Goal: Task Accomplishment & Management: Use online tool/utility

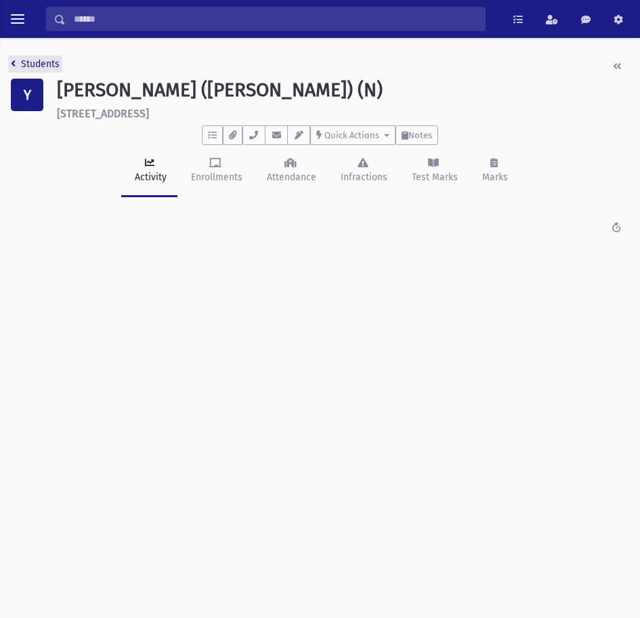
click at [18, 65] on link "Students" at bounding box center [35, 64] width 49 height 12
click at [49, 72] on nav "Students" at bounding box center [35, 67] width 49 height 20
click at [39, 66] on link "Students" at bounding box center [35, 64] width 49 height 12
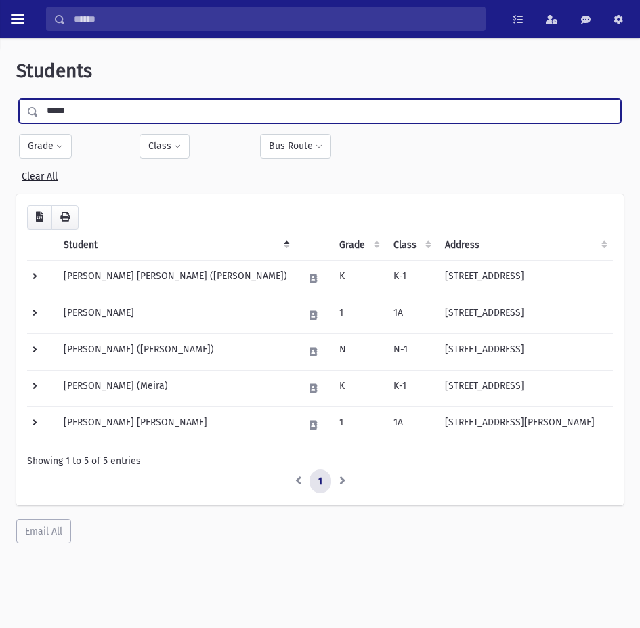
drag, startPoint x: 62, startPoint y: 108, endPoint x: -21, endPoint y: 110, distance: 83.4
click at [0, 110] on html "Search Results All Accounts My Accounts Opportunities Students" at bounding box center [320, 314] width 640 height 628
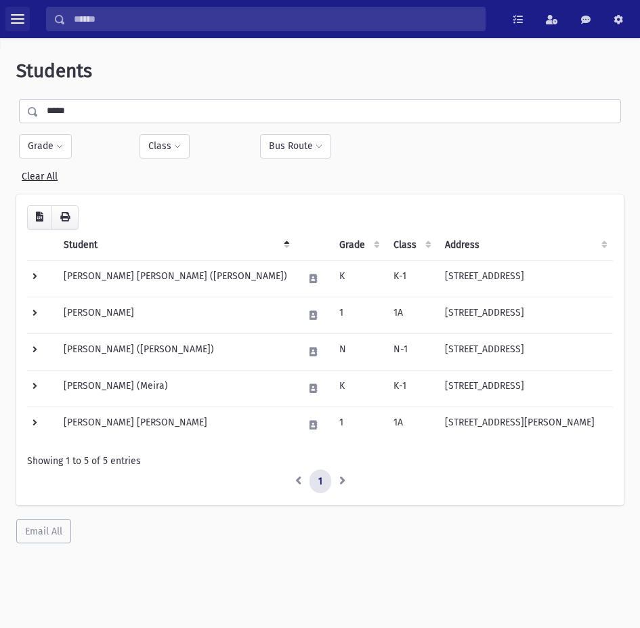
click at [24, 20] on span "toggle menu" at bounding box center [18, 18] width 14 height 1
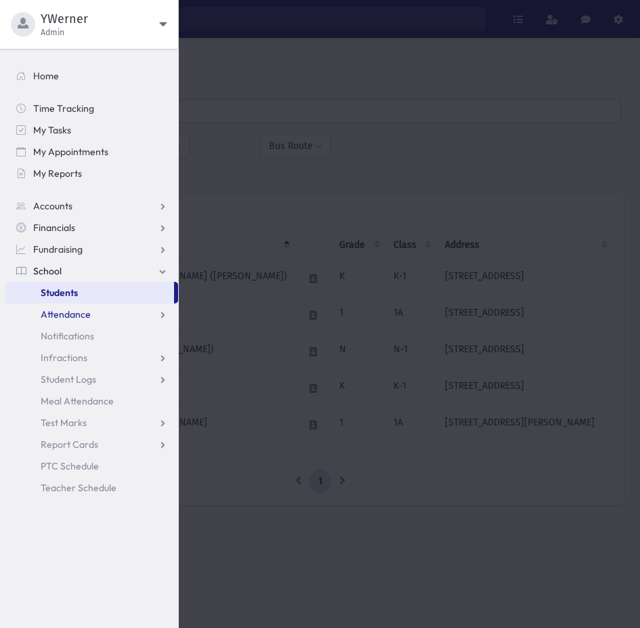
click at [51, 312] on span "Attendance" at bounding box center [66, 314] width 50 height 12
click at [62, 330] on span "Entry" at bounding box center [62, 336] width 23 height 12
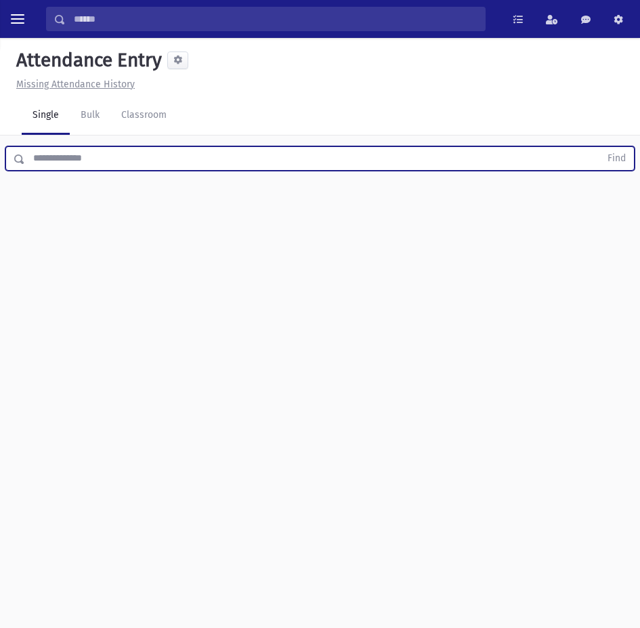
click at [97, 148] on input "text" at bounding box center [312, 158] width 575 height 24
type input "********"
click at [600, 147] on button "Find" at bounding box center [617, 158] width 35 height 23
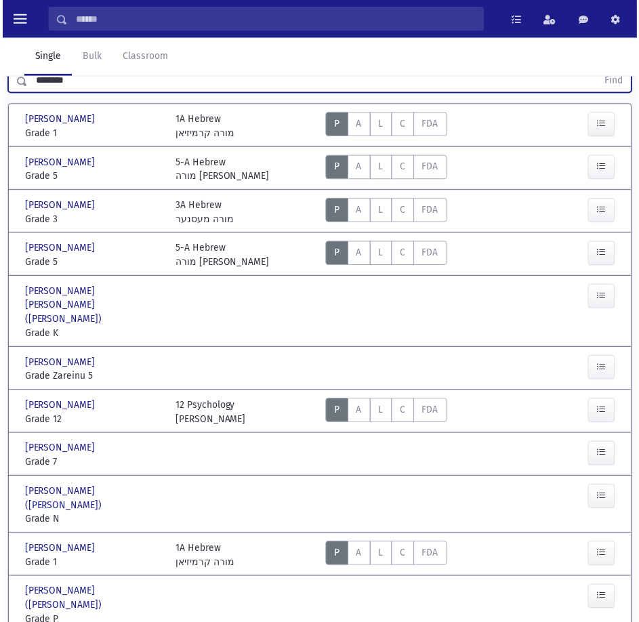
scroll to position [94, 0]
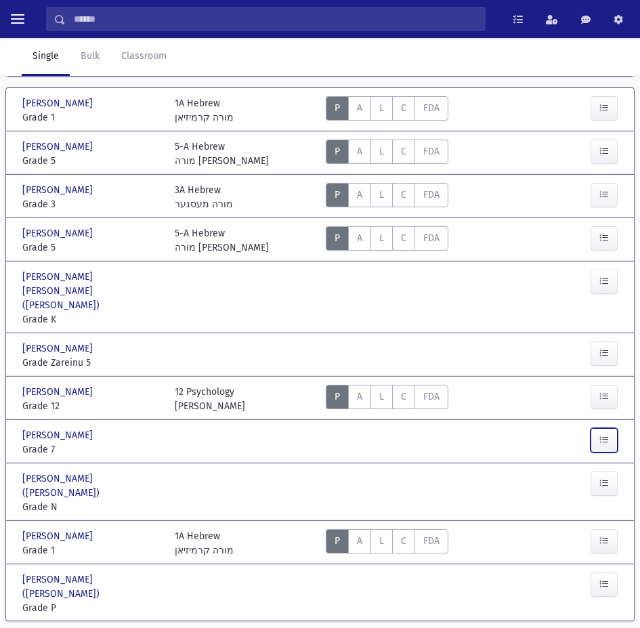
click at [598, 429] on button "button" at bounding box center [604, 440] width 27 height 24
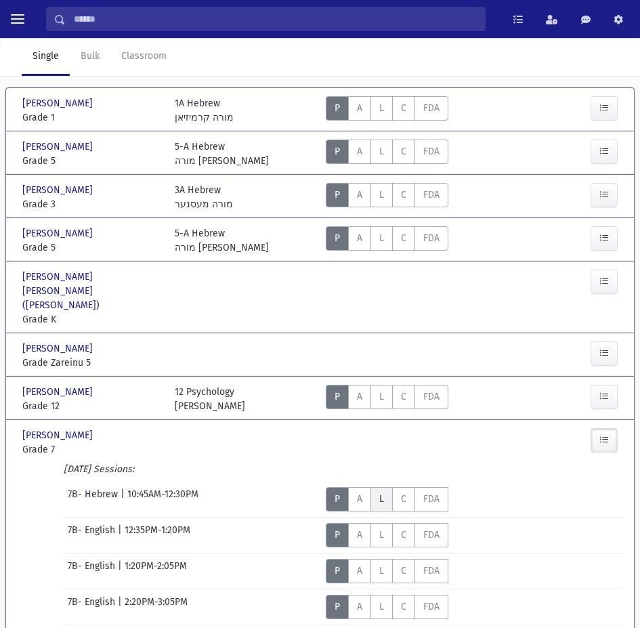
click at [384, 487] on label "Late L" at bounding box center [382, 499] width 22 height 24
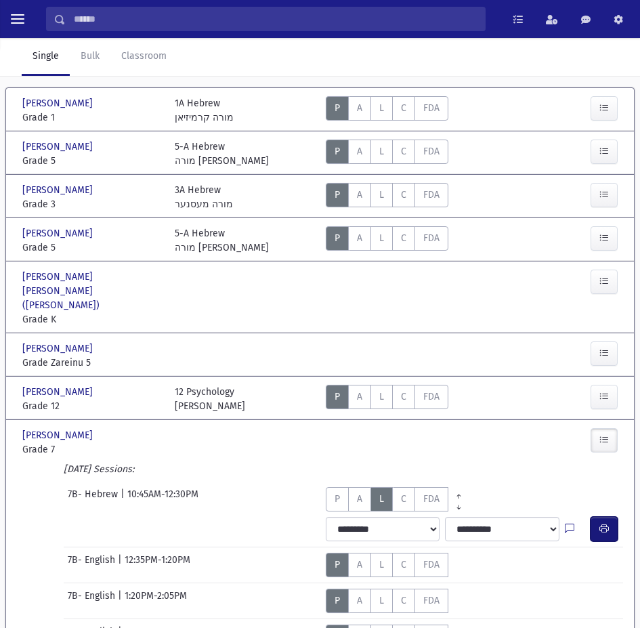
click at [612, 524] on button "button" at bounding box center [604, 529] width 27 height 24
click at [387, 518] on select "**********" at bounding box center [383, 529] width 114 height 24
select select "*******"
click at [326, 517] on select "**********" at bounding box center [383, 529] width 114 height 24
click at [600, 522] on button "button" at bounding box center [604, 529] width 27 height 24
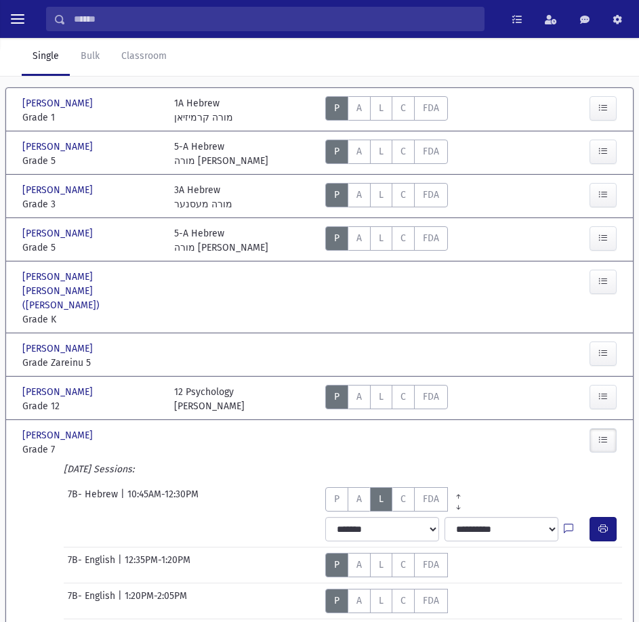
drag, startPoint x: 489, startPoint y: 432, endPoint x: 462, endPoint y: 434, distance: 27.2
click at [490, 432] on div "Present P Absent A Late L Cut C Full Day Absent FDA" at bounding box center [446, 442] width 253 height 28
click at [50, 444] on div "Pinchasov, Elisheva Pinchasov, Elisheva Grade 7 Grade 7 Present P Absent A" at bounding box center [319, 441] width 605 height 42
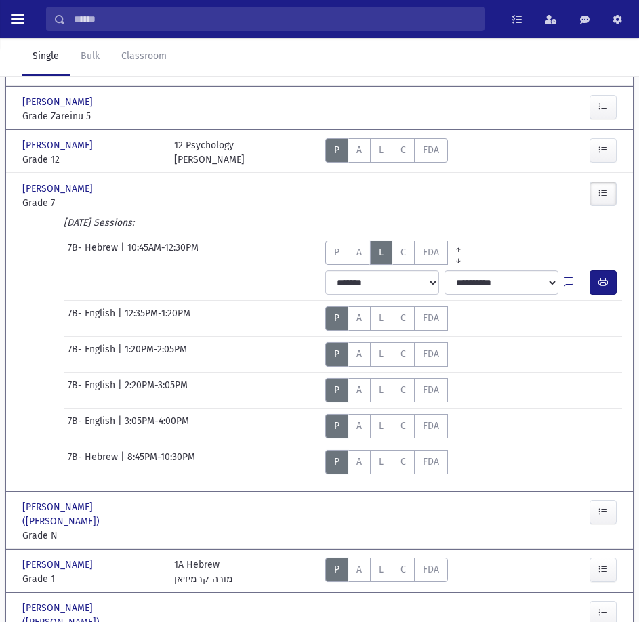
scroll to position [375, 0]
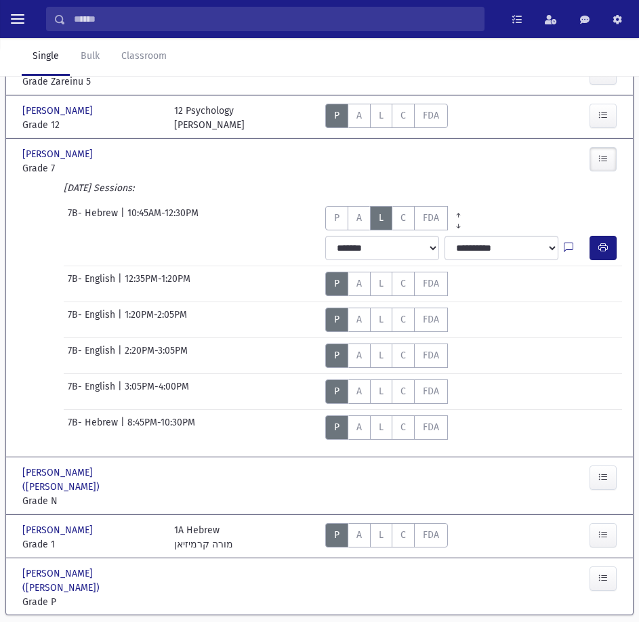
click at [315, 586] on section "Abramov, Elisheva Abramov, Elisheva Grade 1 Grade 1 1A Hebrew מורה קרמיזיאן Pre…" at bounding box center [319, 217] width 639 height 833
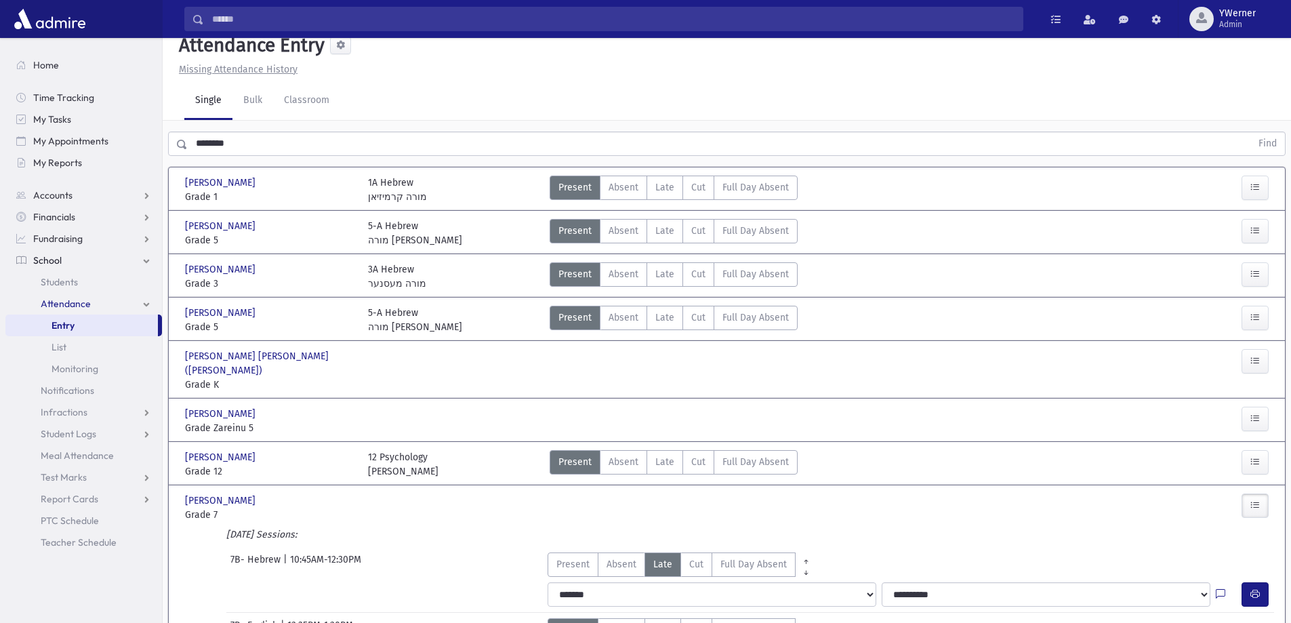
scroll to position [0, 0]
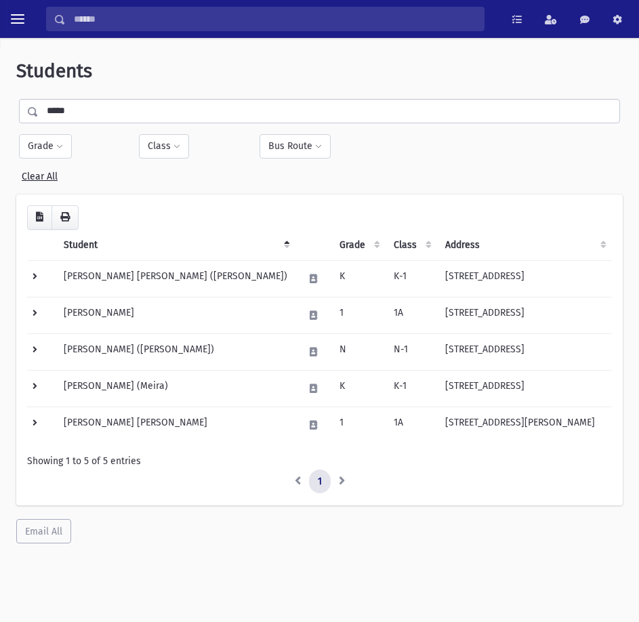
click at [77, 106] on input "*****" at bounding box center [329, 111] width 581 height 24
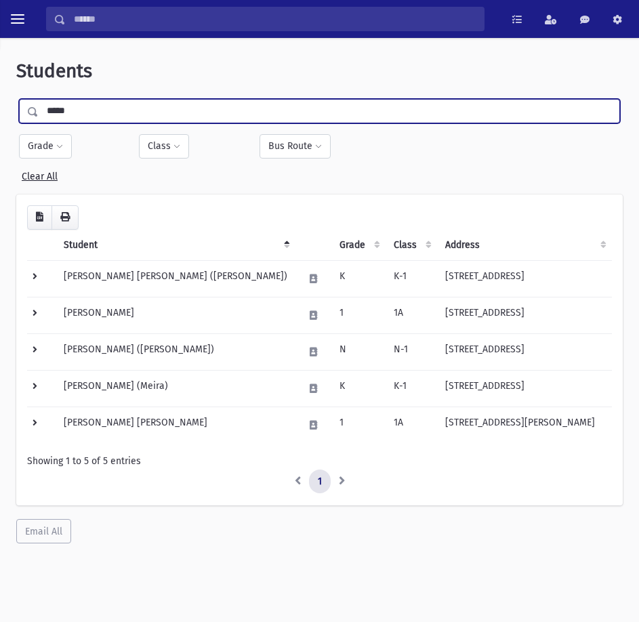
drag, startPoint x: 63, startPoint y: 106, endPoint x: 0, endPoint y: 98, distance: 63.5
click at [0, 98] on div "Students ***** Filter By Grade * * * * * * * * * ***** ********* ********* * * …" at bounding box center [319, 335] width 639 height 584
click at [35, 114] on span at bounding box center [33, 111] width 11 height 9
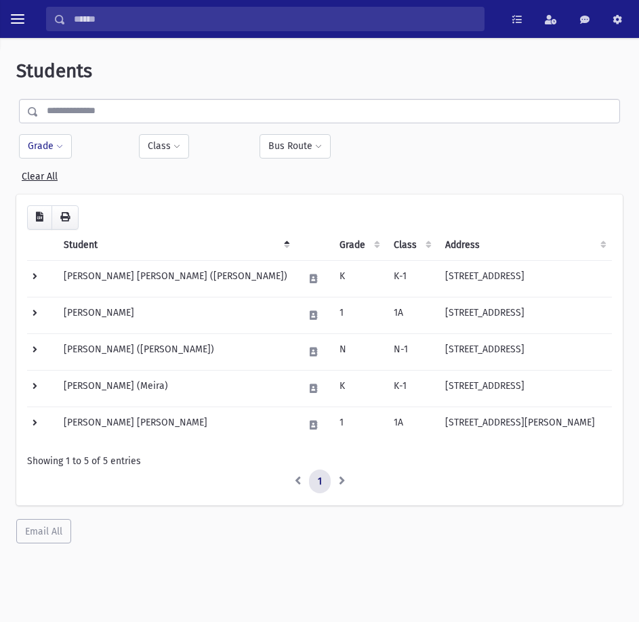
click at [43, 144] on button "Grade" at bounding box center [45, 146] width 53 height 24
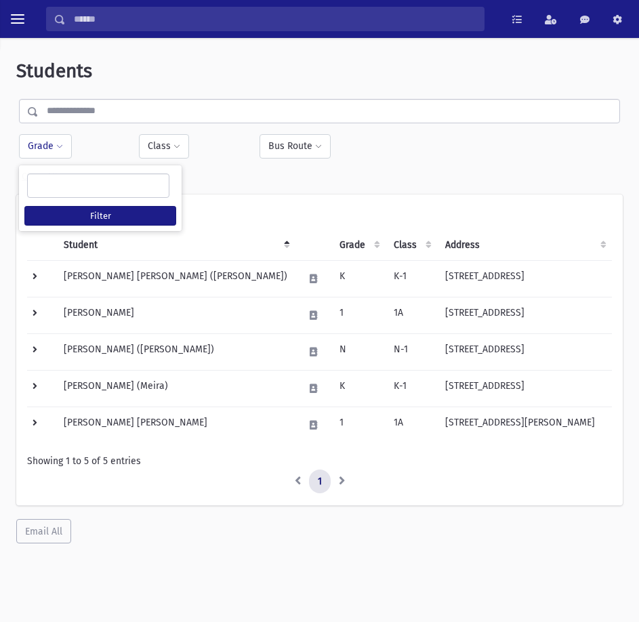
click at [56, 192] on ul at bounding box center [98, 184] width 141 height 20
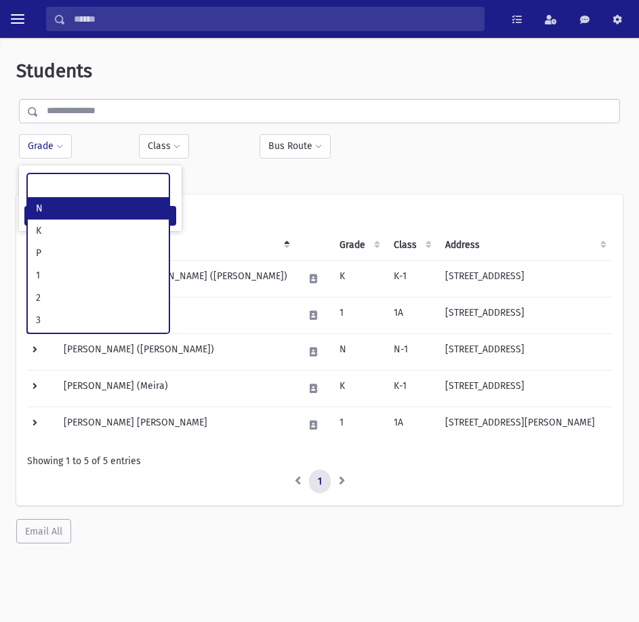
type input "*"
select select "*"
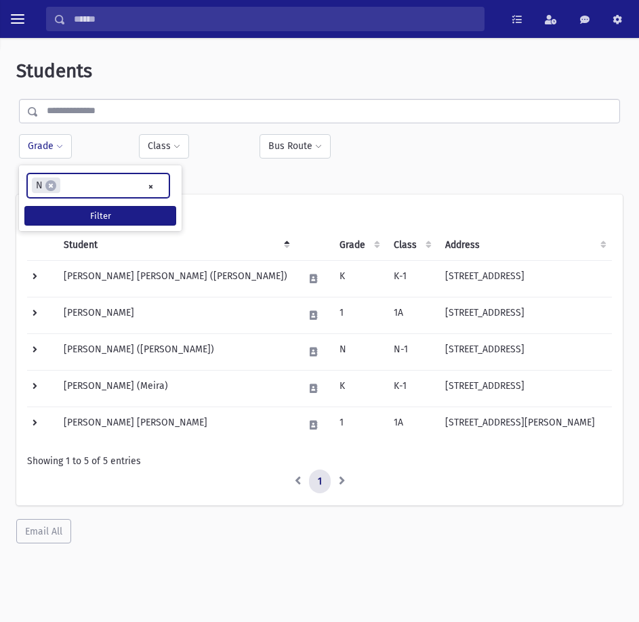
click at [90, 183] on ul "× × N" at bounding box center [98, 185] width 141 height 22
click at [102, 186] on input "search" at bounding box center [99, 186] width 7 height 14
click at [133, 186] on input "search" at bounding box center [130, 186] width 7 height 14
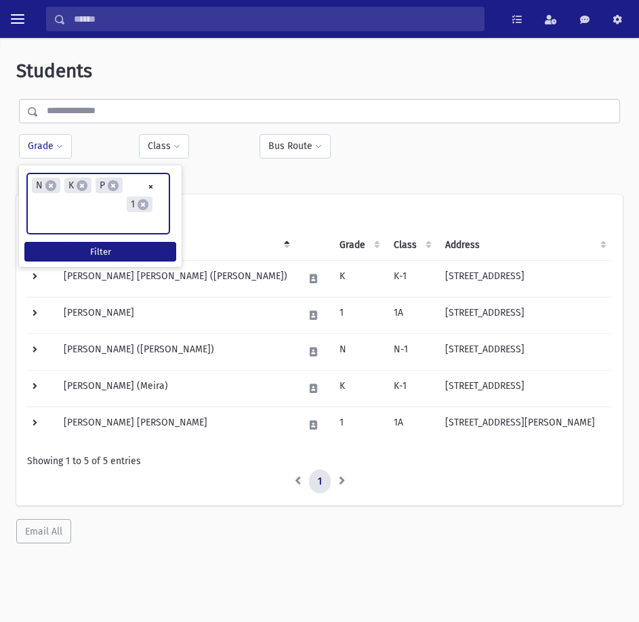
click at [123, 202] on ul "× × N × K × P × 1" at bounding box center [98, 203] width 141 height 59
click at [109, 207] on ul "× × N × K × P × 1 × 2" at bounding box center [98, 204] width 141 height 61
click at [100, 217] on input "search" at bounding box center [96, 224] width 7 height 14
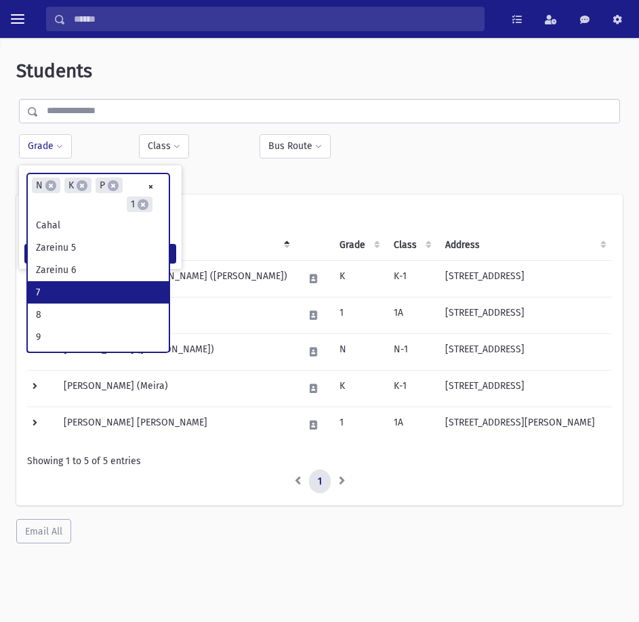
scroll to position [135, 0]
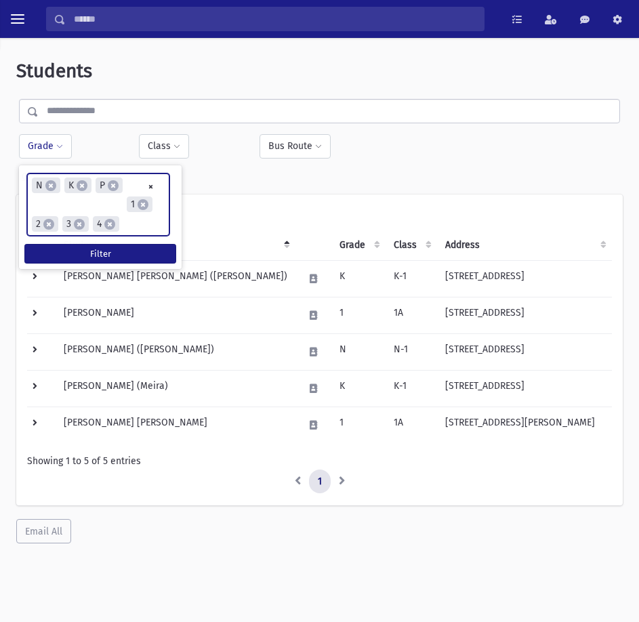
click at [119, 216] on li "× 4" at bounding box center [106, 224] width 26 height 16
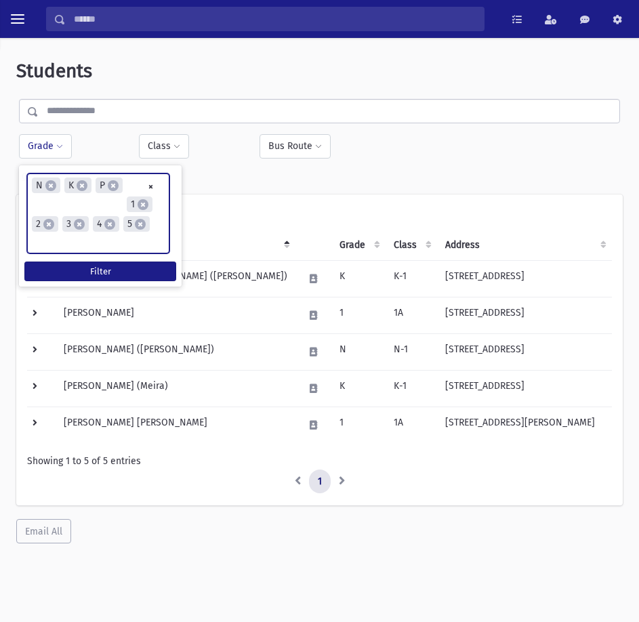
click at [91, 223] on ul "× × N × K × P × 1 × 2 × 3 × 4 × 5" at bounding box center [98, 213] width 141 height 79
click at [104, 227] on ul "× × N × K × P × 1 × 2 × 3 × 4 × 5 × 6" at bounding box center [98, 214] width 141 height 81
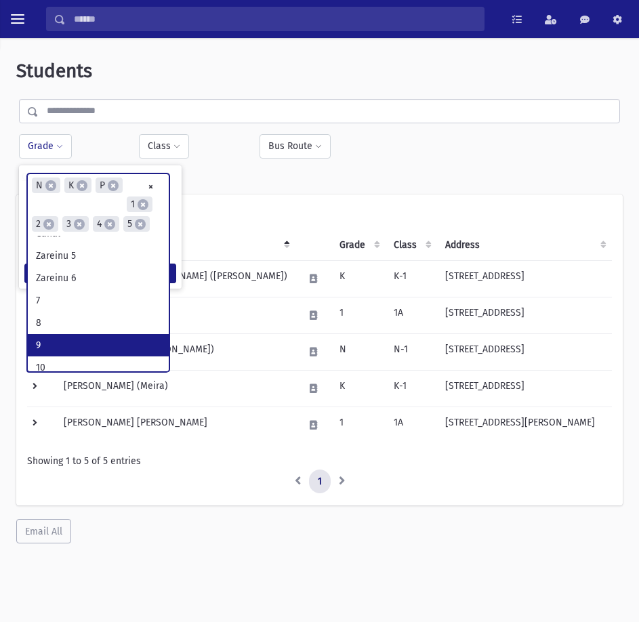
scroll to position [199, 0]
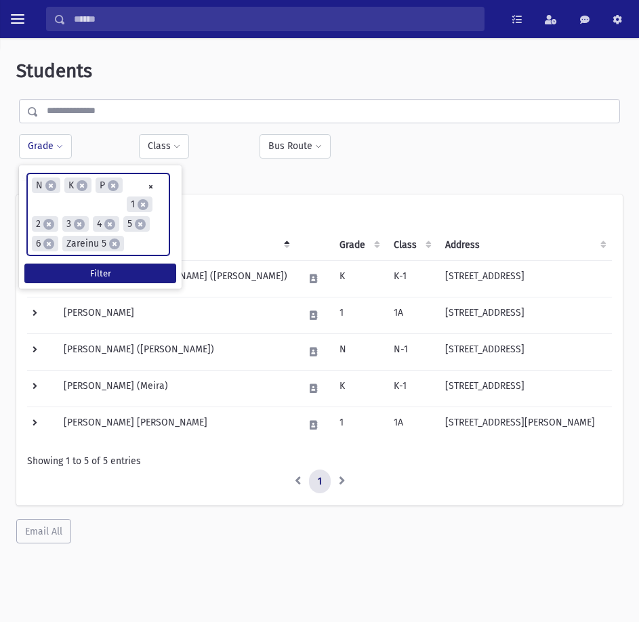
click at [105, 247] on ul "× × N × K × P × 1 × 2 × 3 × 4 × 5 × 6 × Zareinu 5" at bounding box center [98, 214] width 141 height 81
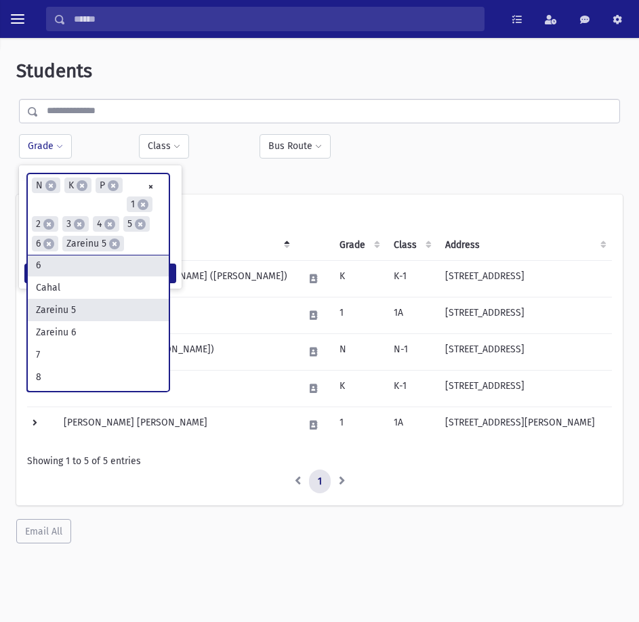
scroll to position [203, 0]
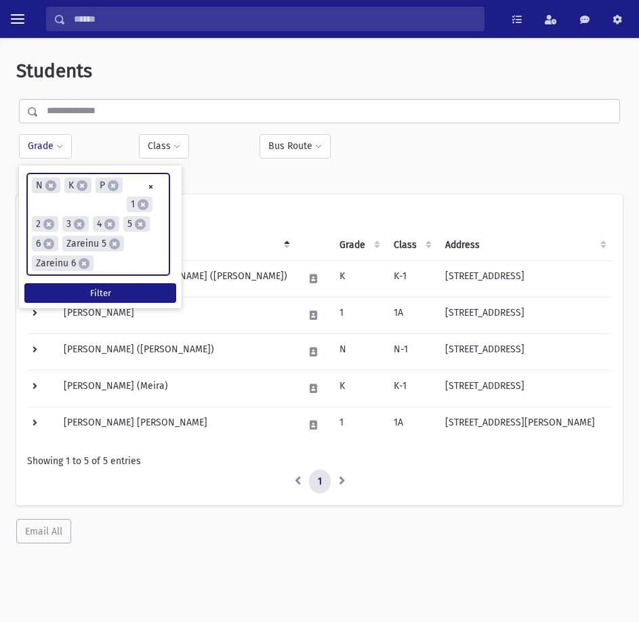
click at [110, 261] on ul "× × N × K × P × 1 × 2 × 3 × 4 × 5 × 6 × Zareinu 5 × Zareinu 6" at bounding box center [98, 224] width 141 height 100
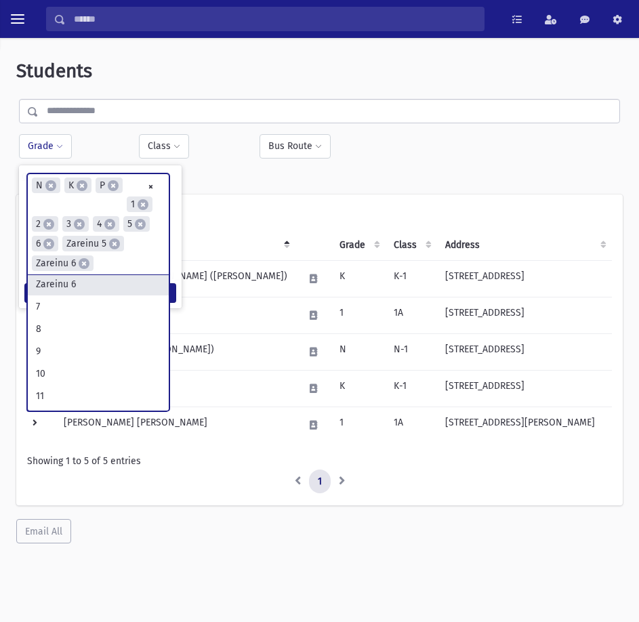
scroll to position [267, 0]
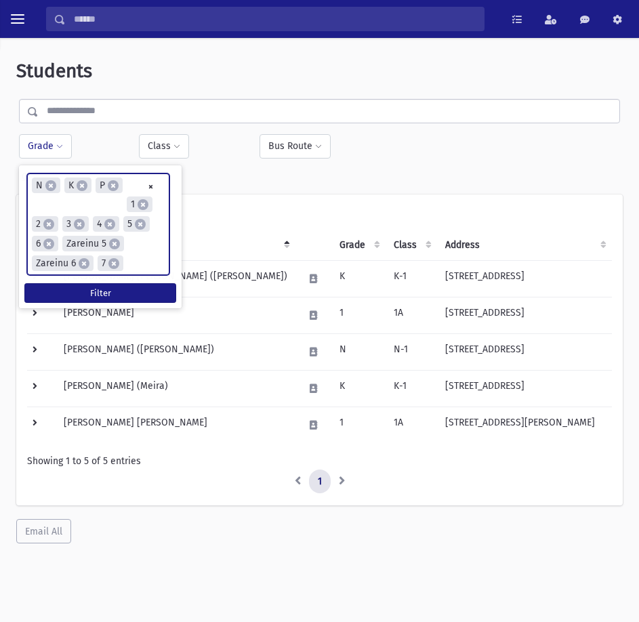
click at [134, 259] on input "search" at bounding box center [130, 264] width 7 height 14
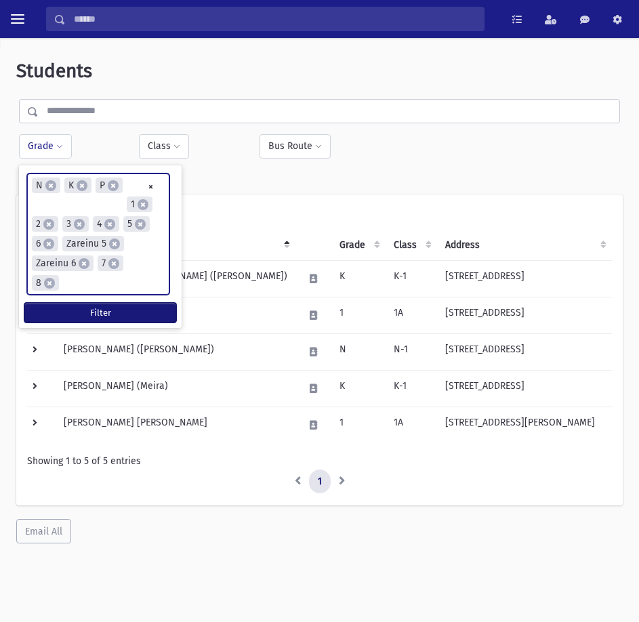
click at [75, 312] on button "Filter" at bounding box center [100, 313] width 152 height 20
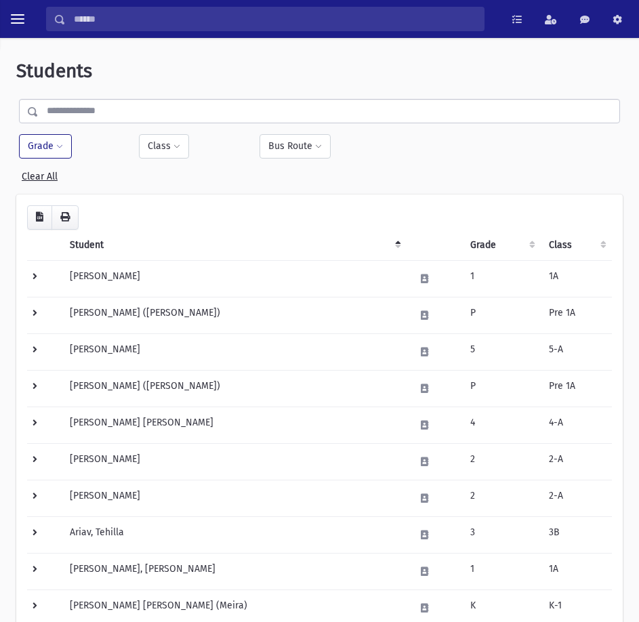
click at [45, 152] on button "Grade" at bounding box center [45, 146] width 53 height 24
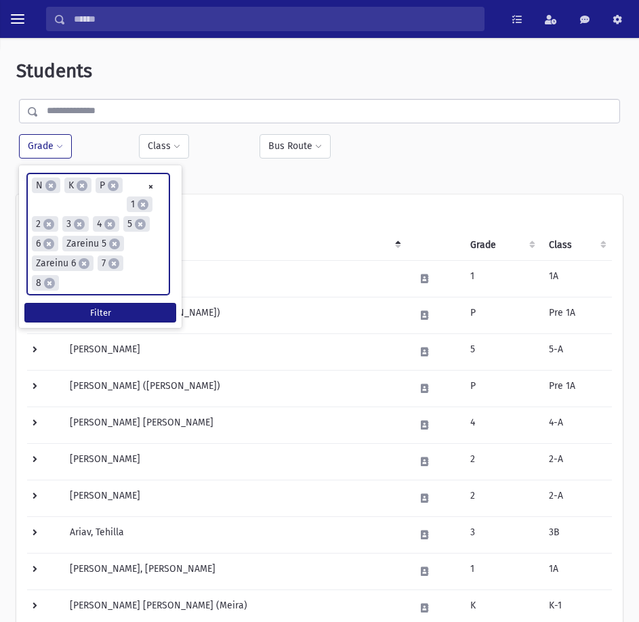
drag, startPoint x: 81, startPoint y: 282, endPoint x: 37, endPoint y: 199, distance: 93.3
click at [37, 199] on ul "× × N × K × P × 1 × 2 × 3 × 4 × 5 × 6 × Zareinu 5 × Zareinu 6 × 7 × 8" at bounding box center [98, 234] width 141 height 120
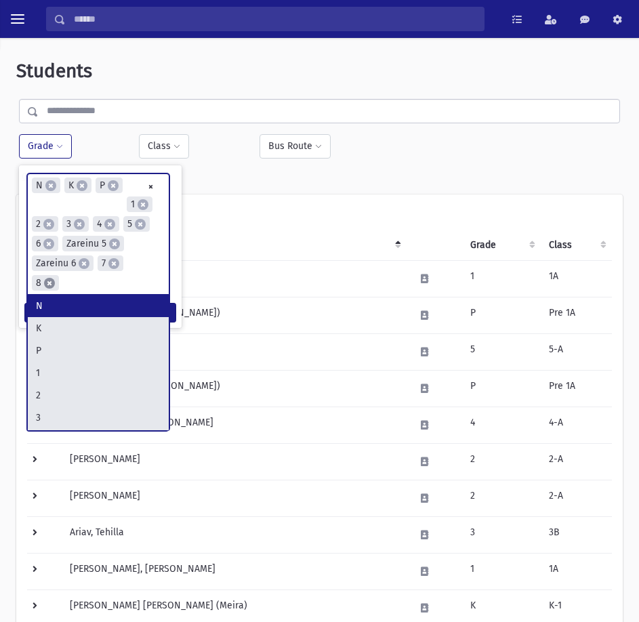
click at [53, 282] on span "×" at bounding box center [49, 283] width 11 height 11
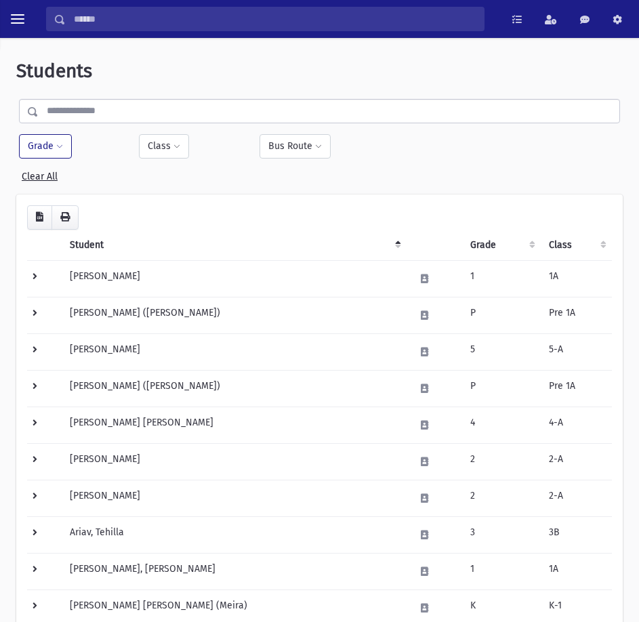
click at [57, 140] on button "Grade" at bounding box center [45, 146] width 53 height 24
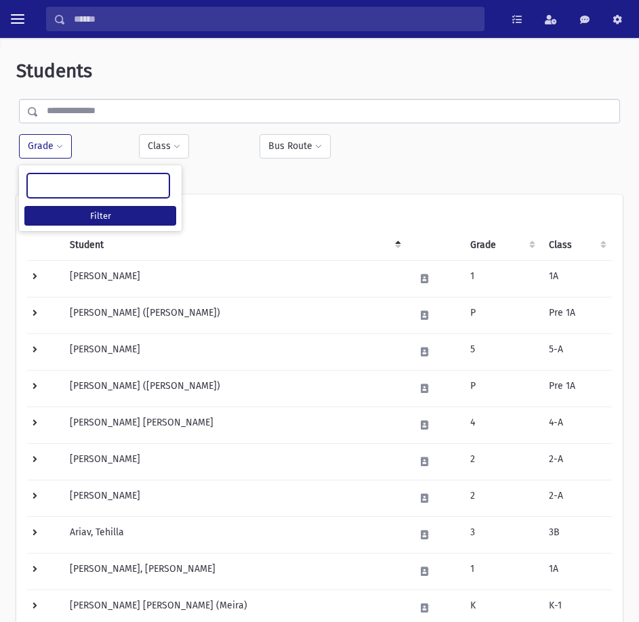
click at [83, 184] on ul at bounding box center [98, 184] width 141 height 20
click at [37, 145] on button "Grade" at bounding box center [45, 146] width 53 height 24
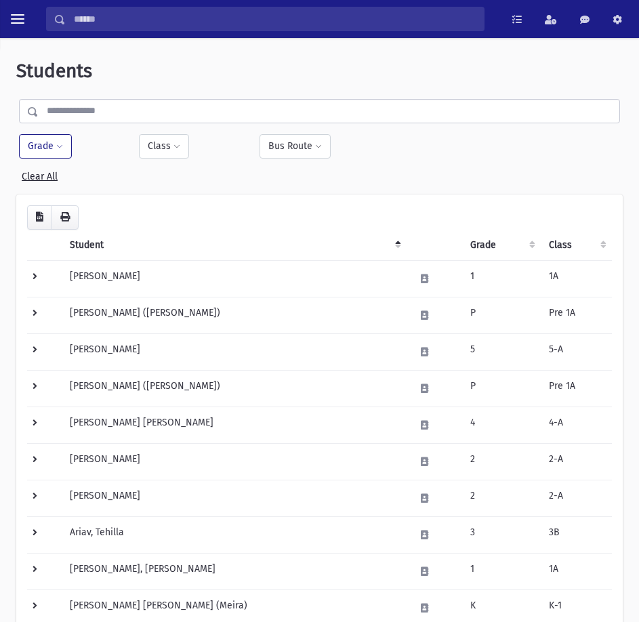
click at [37, 145] on button "Grade" at bounding box center [45, 146] width 53 height 24
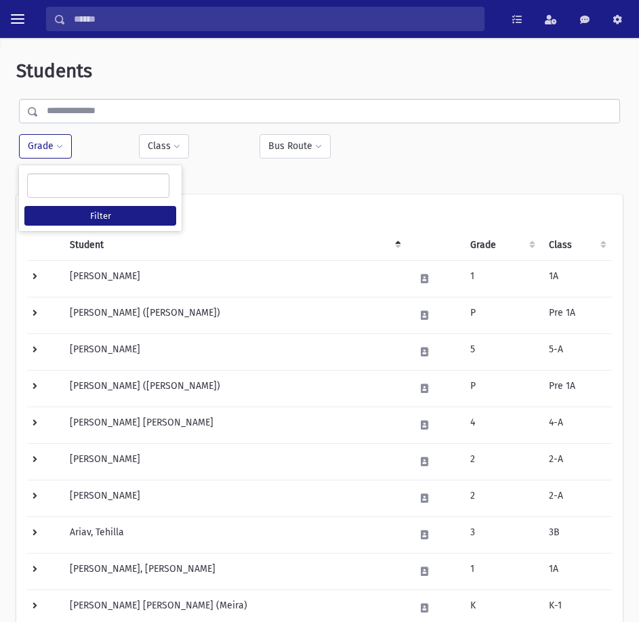
click at [68, 190] on ul at bounding box center [98, 184] width 141 height 20
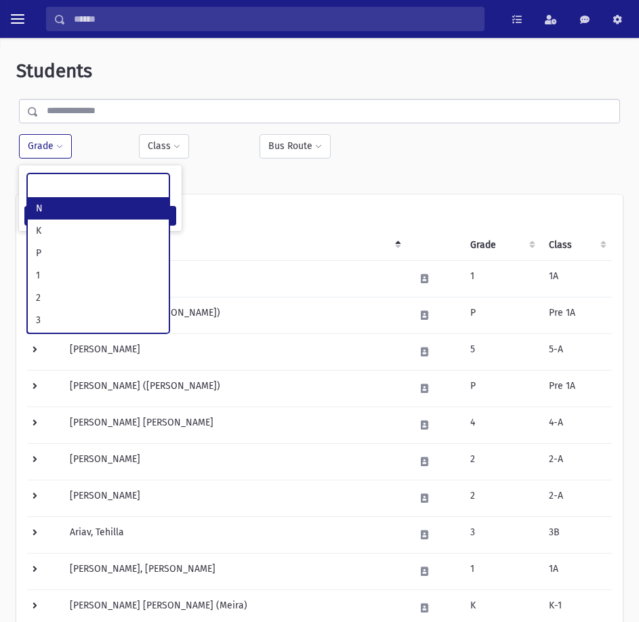
select select "*"
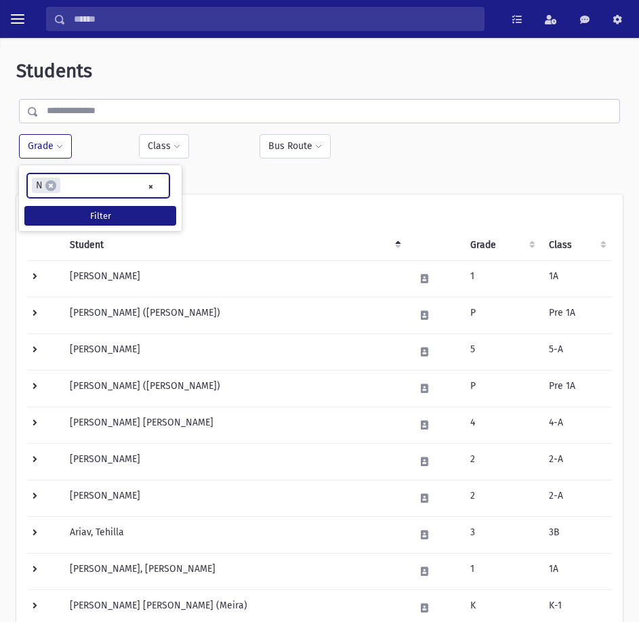
click at [68, 188] on input "search" at bounding box center [67, 186] width 7 height 14
click at [97, 185] on input "search" at bounding box center [99, 186] width 7 height 14
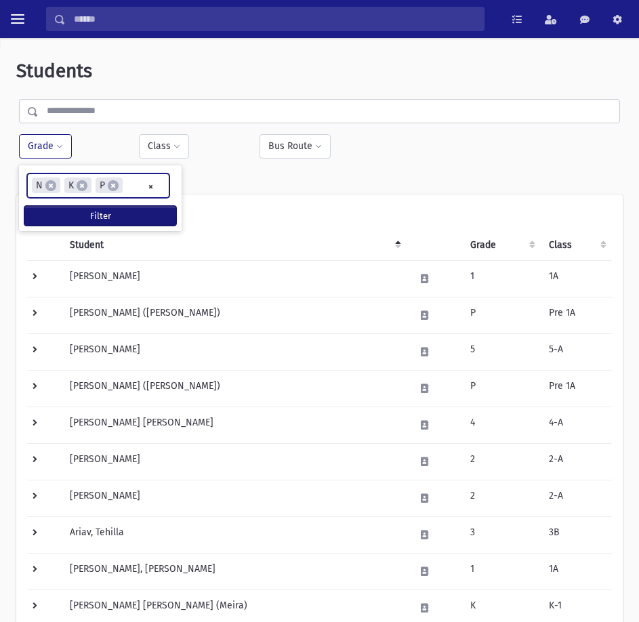
click at [139, 213] on button "Filter" at bounding box center [100, 216] width 152 height 20
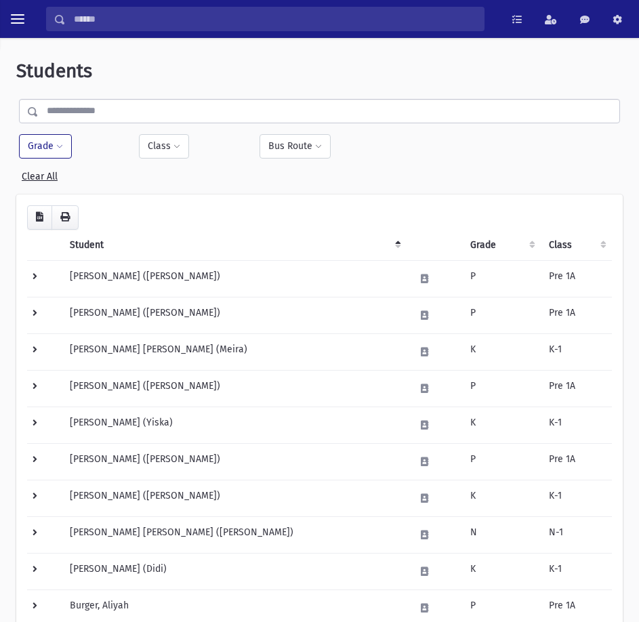
click at [31, 142] on button "Grade" at bounding box center [45, 146] width 53 height 24
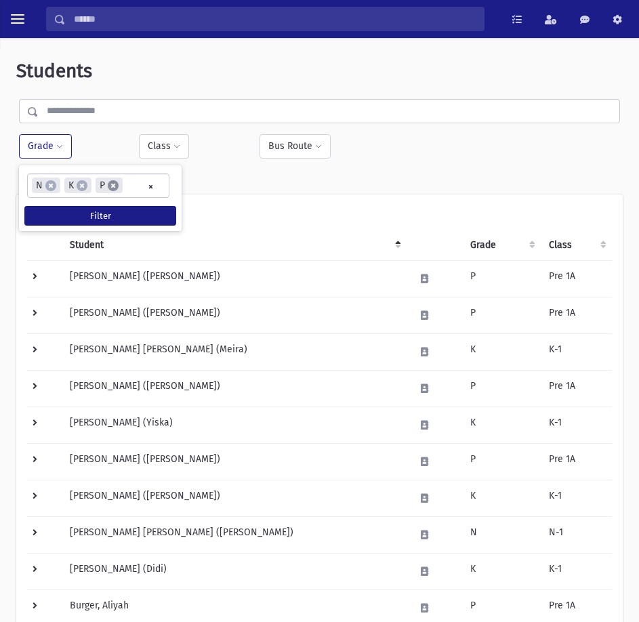
click at [116, 185] on span "×" at bounding box center [113, 185] width 11 height 11
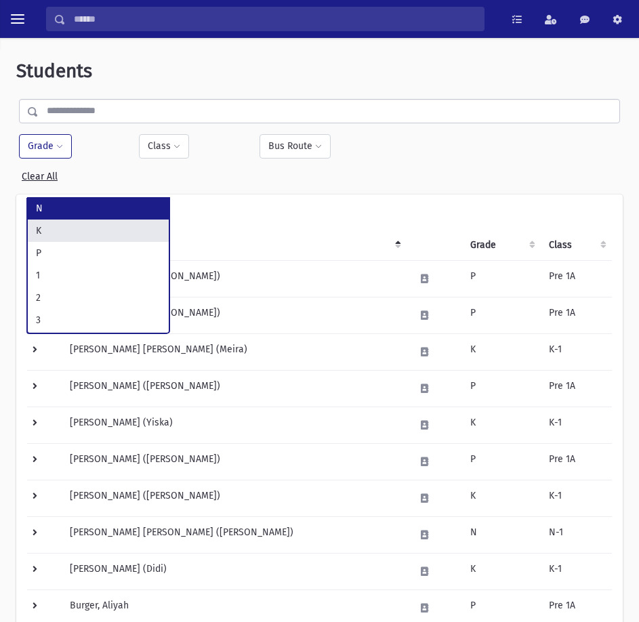
click at [60, 137] on button "Grade" at bounding box center [45, 146] width 53 height 24
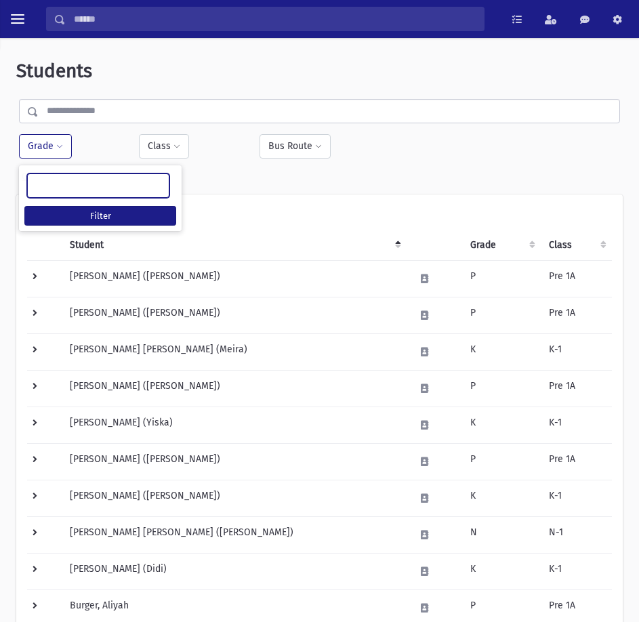
click at [71, 183] on ul at bounding box center [98, 184] width 141 height 20
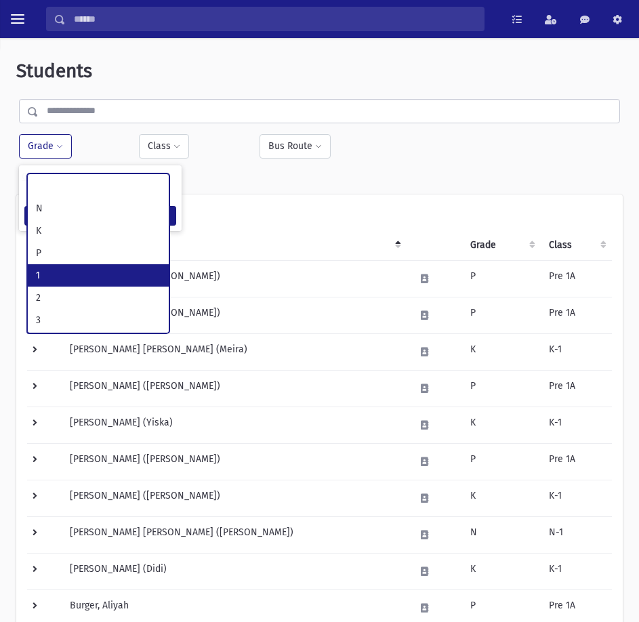
select select "*"
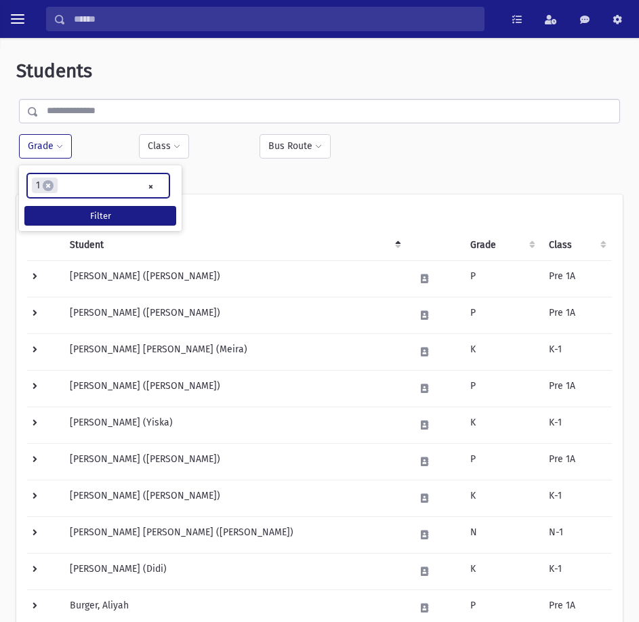
click at [68, 177] on li at bounding box center [65, 185] width 7 height 16
click at [100, 178] on ul "× × 1 × 2" at bounding box center [98, 185] width 141 height 22
click at [123, 187] on input "search" at bounding box center [126, 186] width 7 height 14
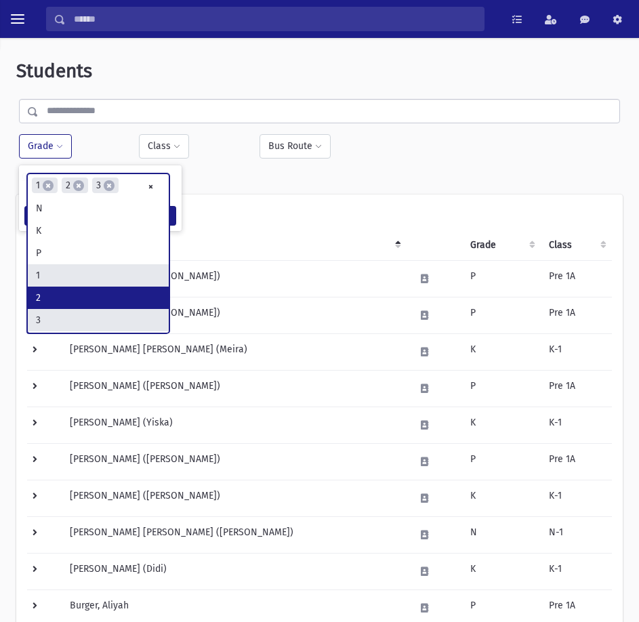
scroll to position [68, 0]
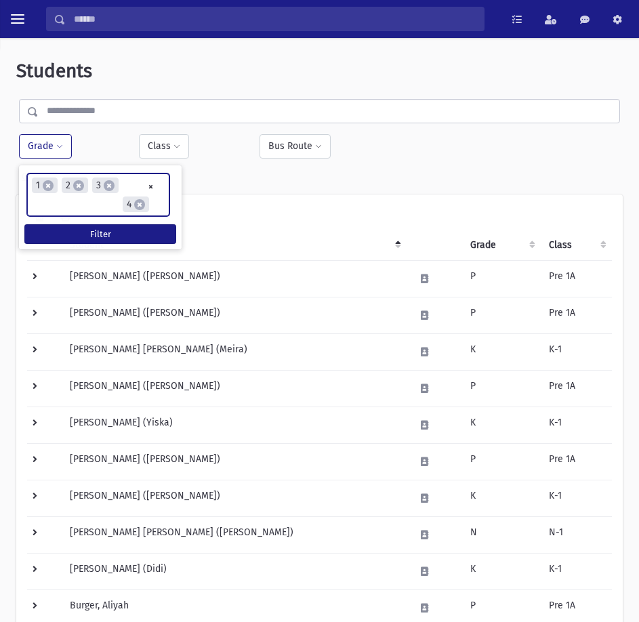
click at [152, 209] on ul "× × 1 × 2 × 3 × 4" at bounding box center [98, 194] width 141 height 41
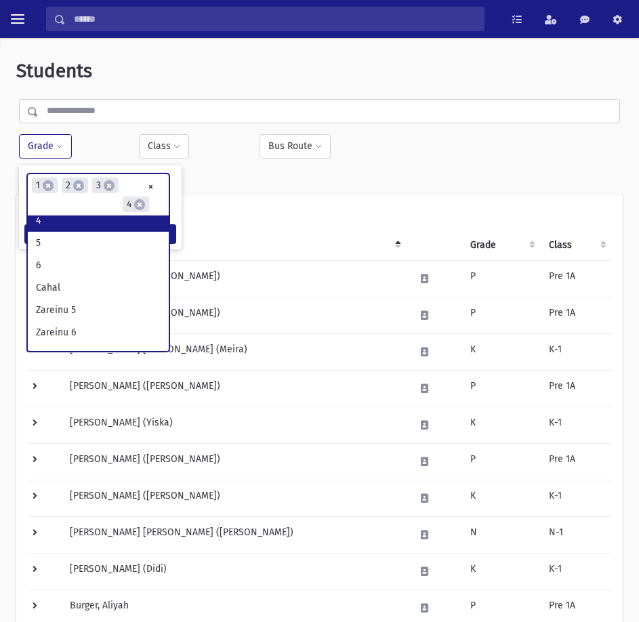
scroll to position [158, 0]
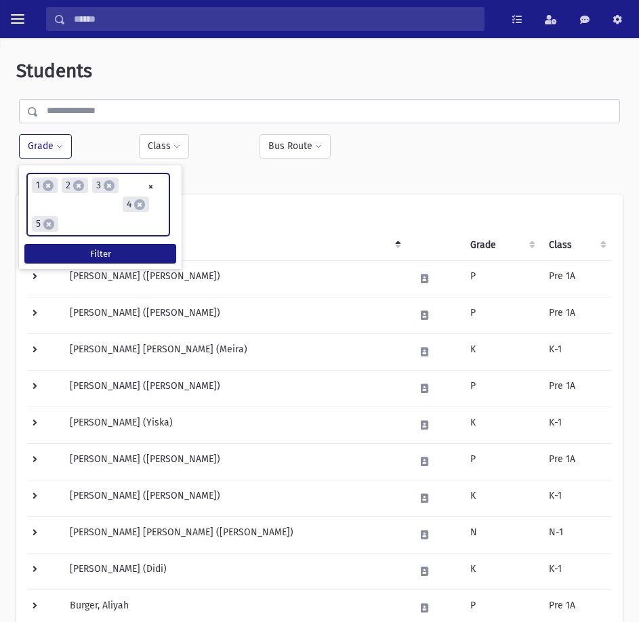
click at [73, 226] on ul "× × 1 × 2 × 3 × 4 × 5" at bounding box center [98, 204] width 141 height 61
click at [96, 228] on input "search" at bounding box center [96, 224] width 7 height 14
click at [131, 224] on ul "× × 1 × 2 × 3 × 4 × 5 × 6 × 7" at bounding box center [98, 204] width 141 height 61
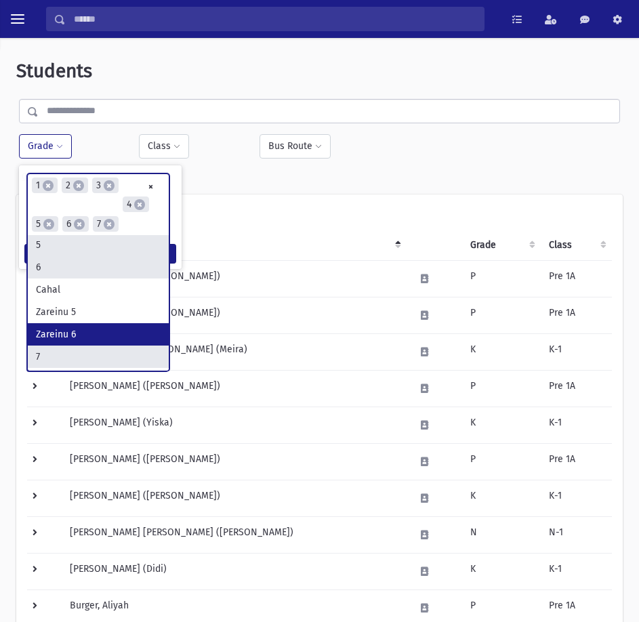
scroll to position [226, 0]
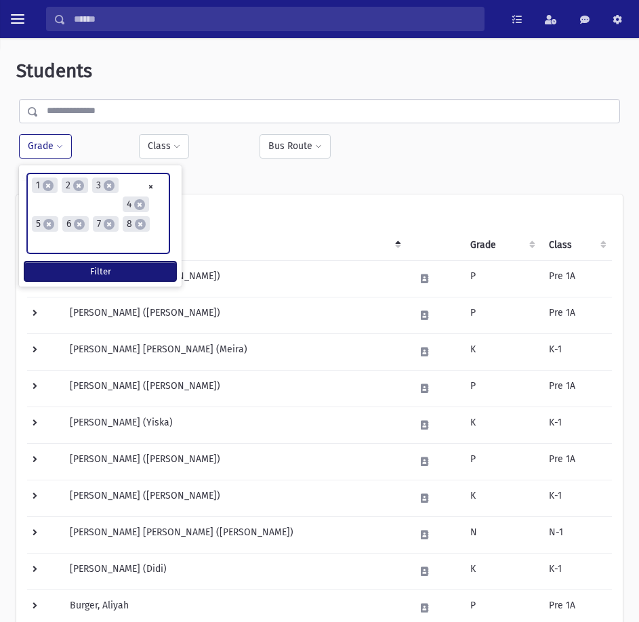
click at [94, 272] on button "Filter" at bounding box center [100, 271] width 152 height 20
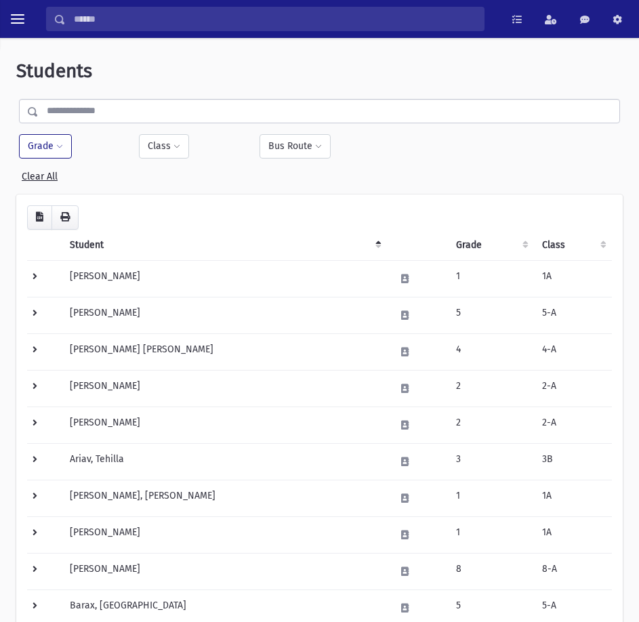
click at [17, 150] on div "Filter By Grade * * * * * * * * * ***** ********* ********* * * * ** ** ** × × …" at bounding box center [319, 141] width 606 height 85
click at [38, 151] on button "Grade" at bounding box center [45, 146] width 53 height 24
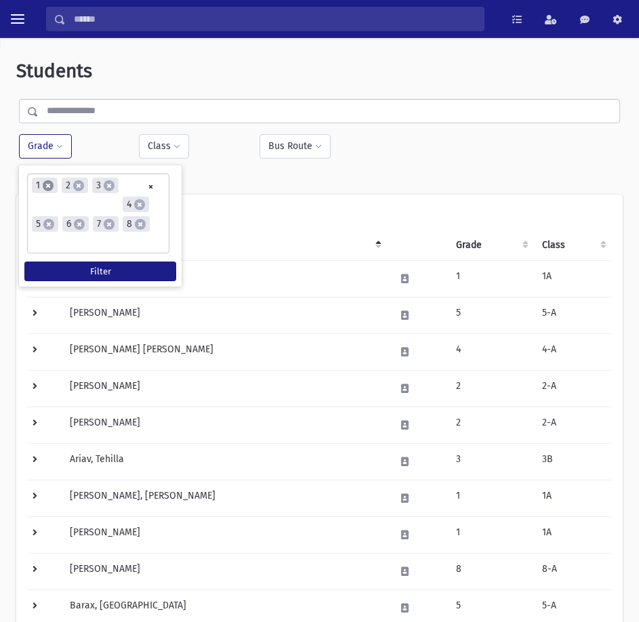
click at [51, 188] on span "×" at bounding box center [48, 185] width 11 height 11
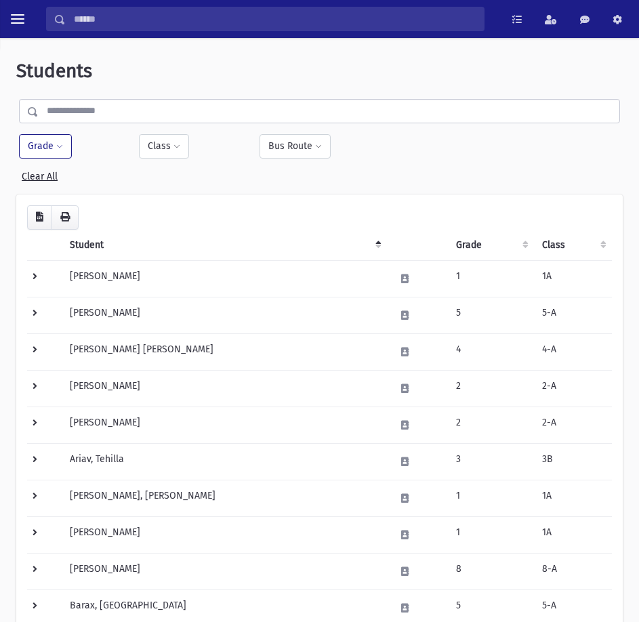
click at [58, 143] on span at bounding box center [59, 147] width 7 height 8
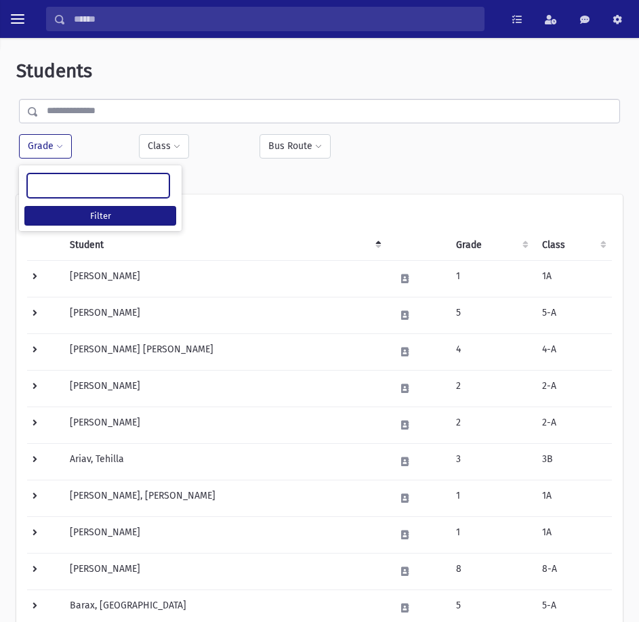
click at [92, 185] on ul at bounding box center [98, 184] width 141 height 20
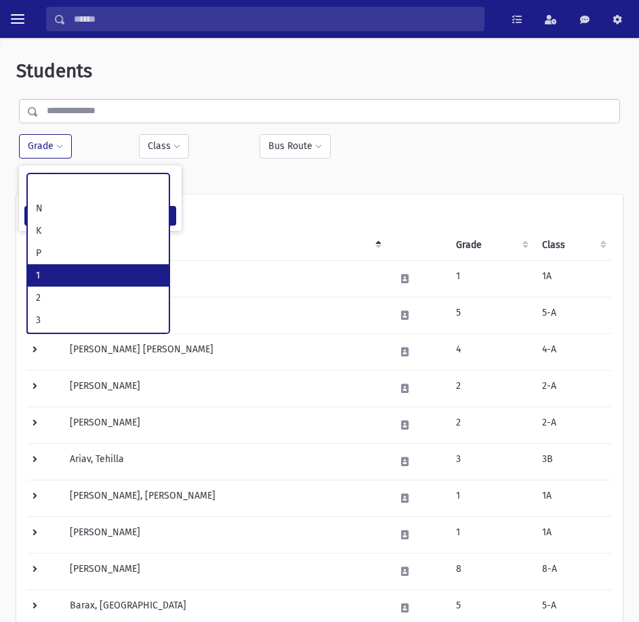
select select "*"
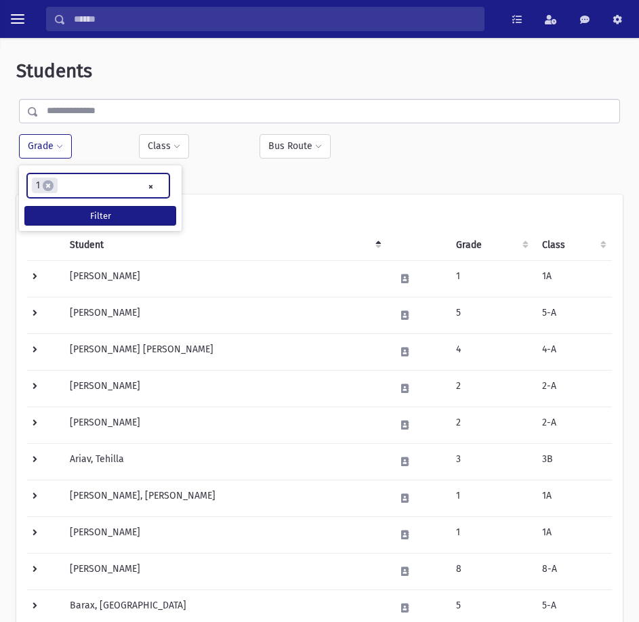
scroll to position [37, 0]
click at [90, 180] on ul "× × 1" at bounding box center [98, 185] width 141 height 22
click at [100, 182] on ul "× × 1 × 2" at bounding box center [98, 185] width 141 height 22
click at [127, 182] on input "search" at bounding box center [126, 186] width 7 height 14
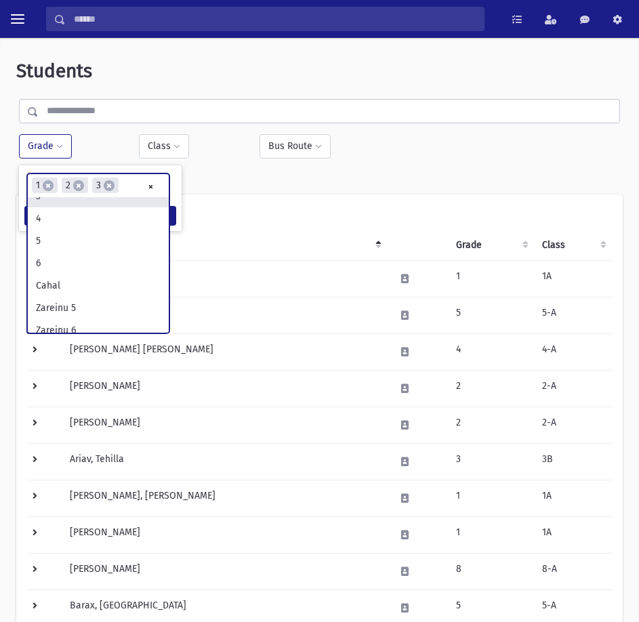
scroll to position [135, 0]
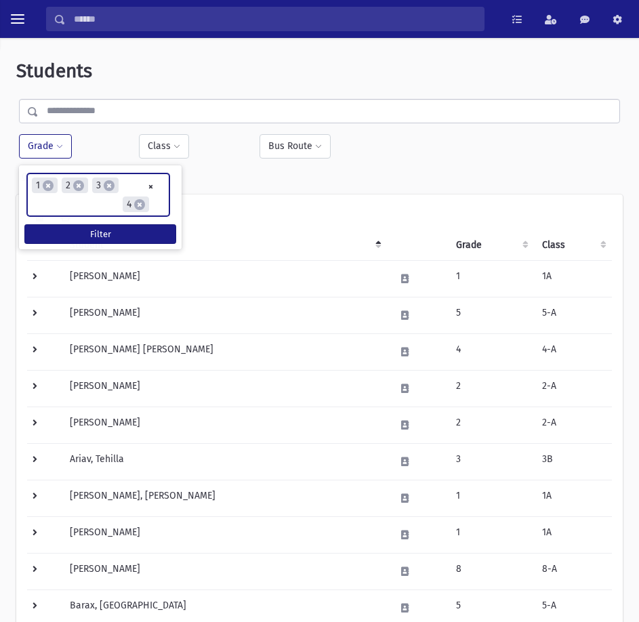
click at [159, 205] on input "search" at bounding box center [156, 205] width 7 height 14
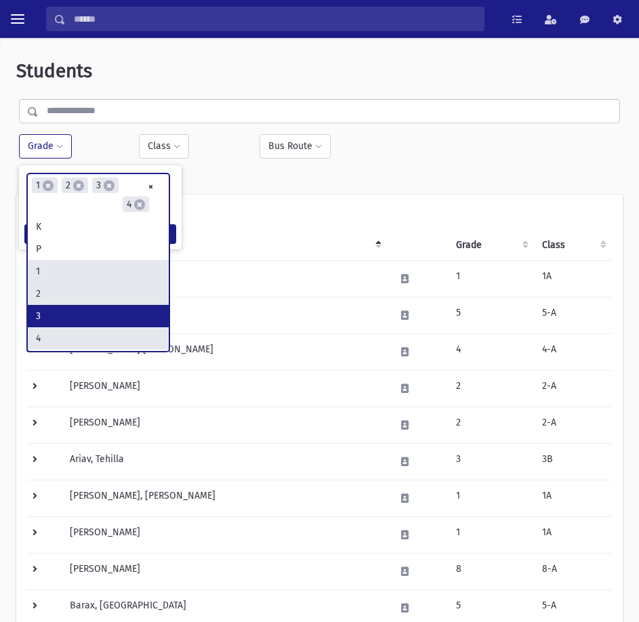
scroll to position [90, 0]
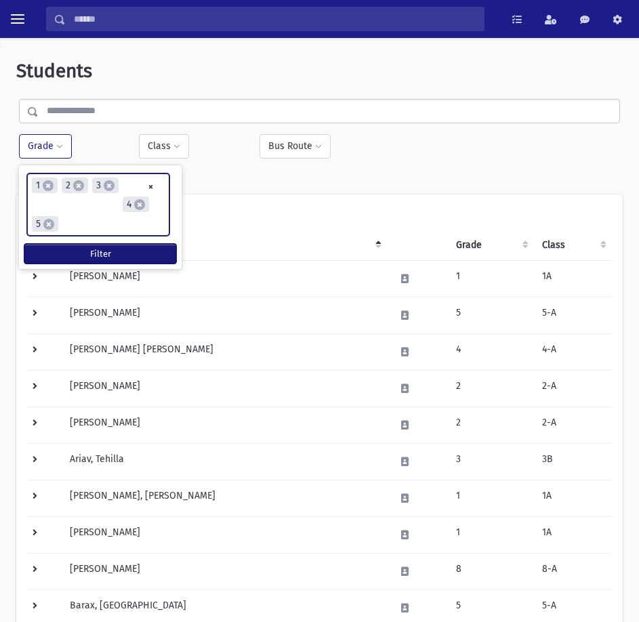
click at [105, 257] on button "Filter" at bounding box center [100, 254] width 152 height 20
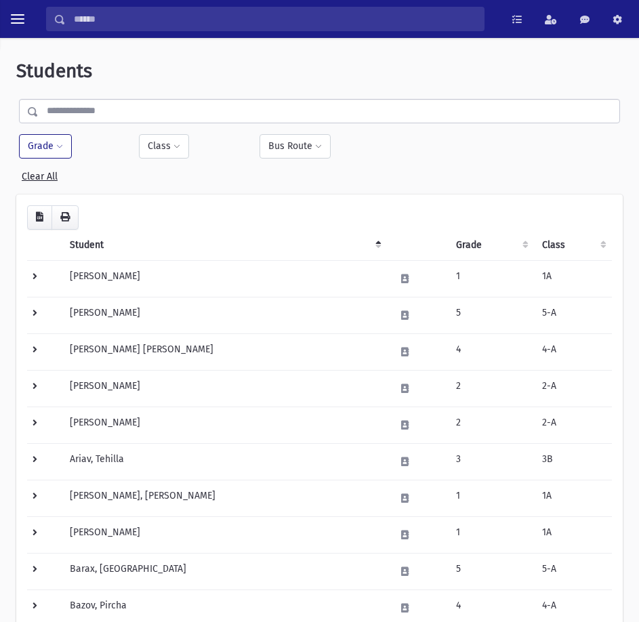
click at [53, 134] on button "Grade" at bounding box center [45, 146] width 53 height 24
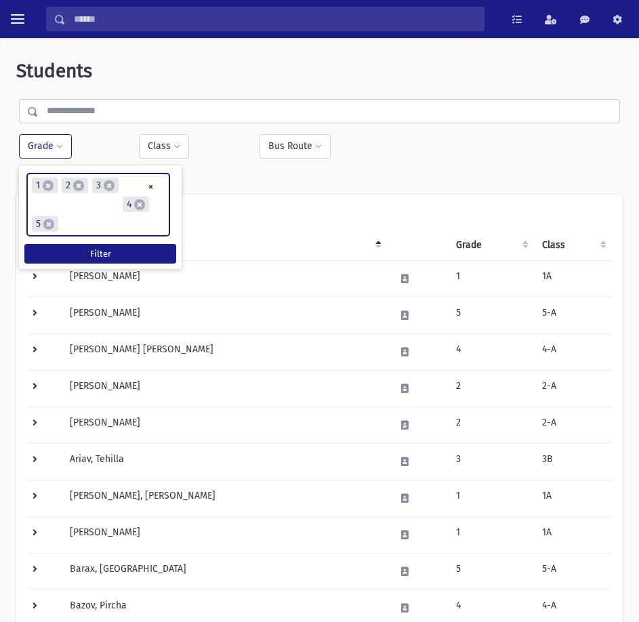
click at [69, 223] on input "search" at bounding box center [65, 224] width 7 height 14
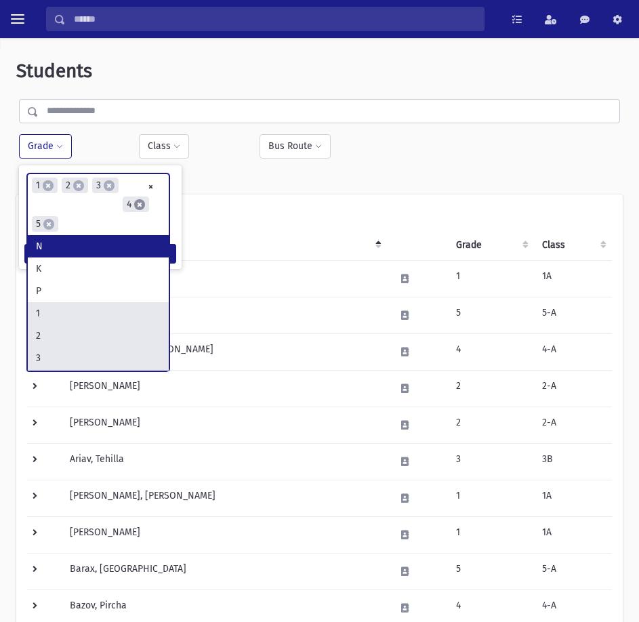
click at [144, 205] on span "×" at bounding box center [139, 204] width 11 height 11
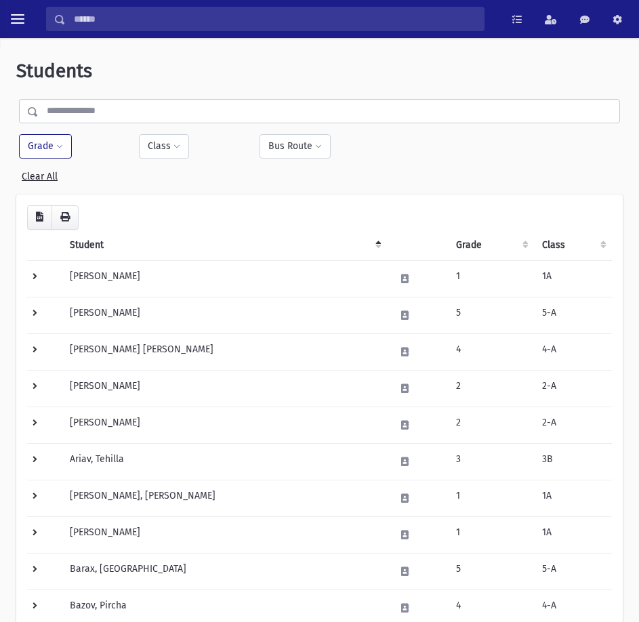
click at [55, 147] on button "Grade" at bounding box center [45, 146] width 53 height 24
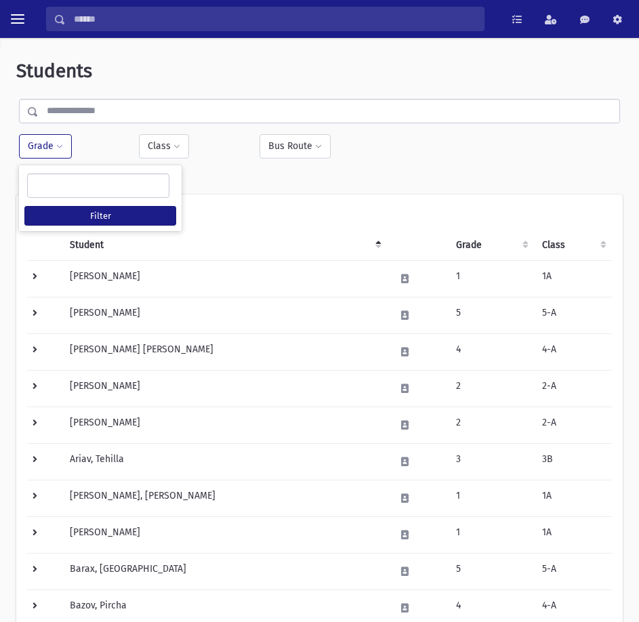
click at [64, 182] on ul at bounding box center [98, 184] width 141 height 20
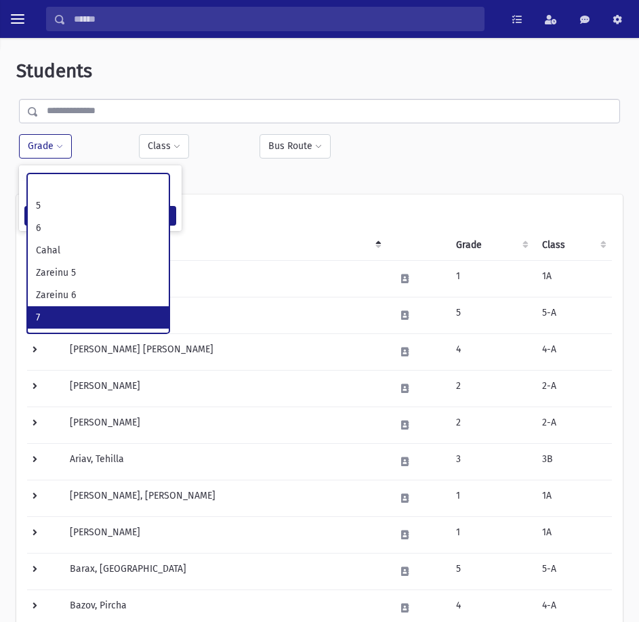
scroll to position [135, 0]
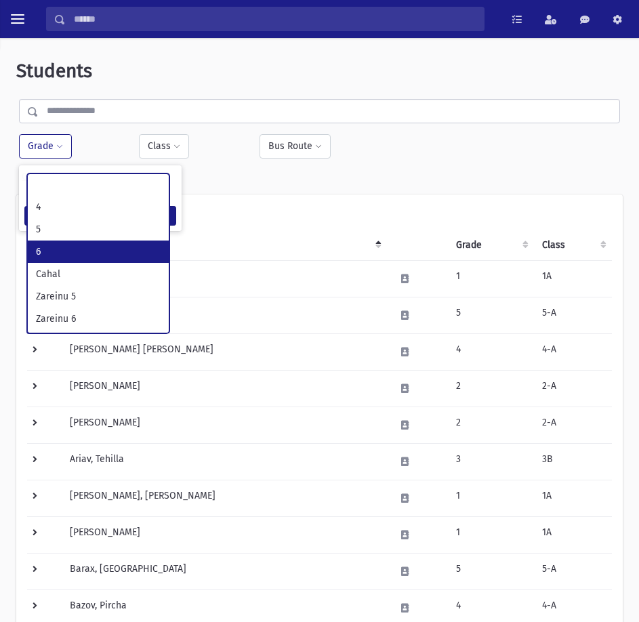
select select "**"
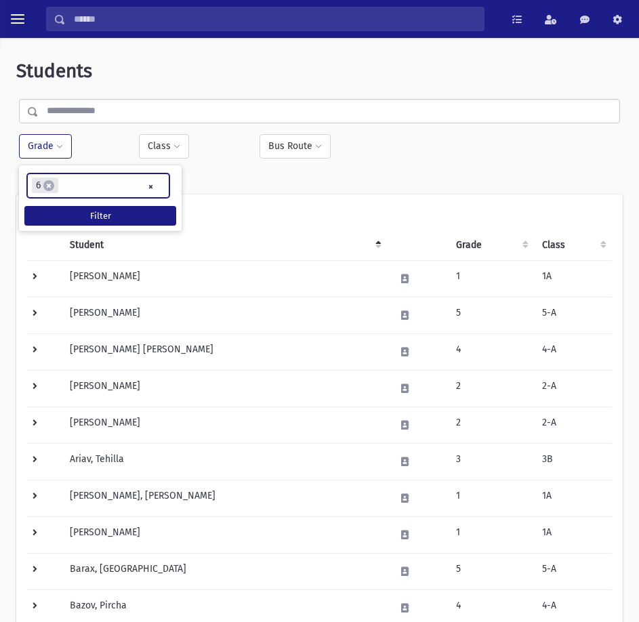
scroll to position [37, 0]
click at [84, 180] on ul "× × 6" at bounding box center [98, 185] width 141 height 22
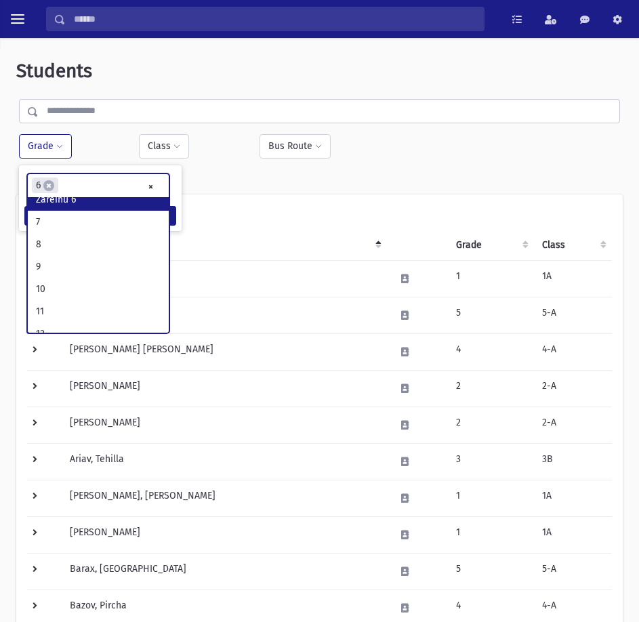
scroll to position [267, 0]
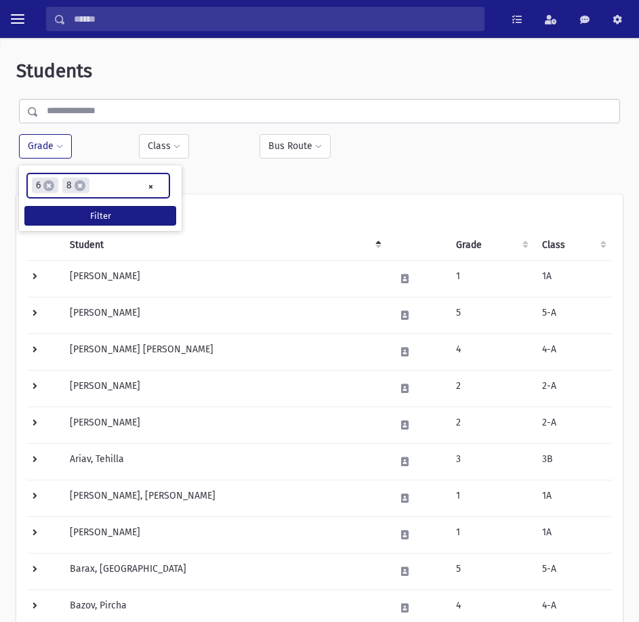
click at [100, 190] on input "search" at bounding box center [96, 186] width 7 height 14
click at [140, 191] on ul "× × 6 × 7 × 8" at bounding box center [98, 185] width 141 height 22
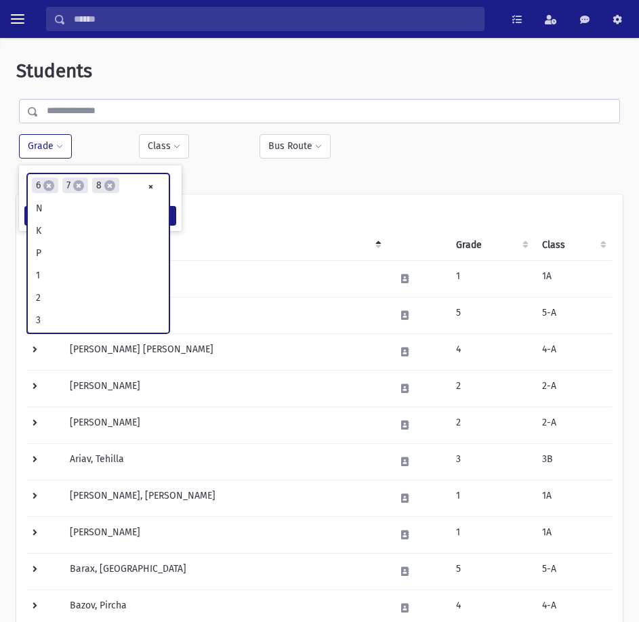
scroll to position [134, 0]
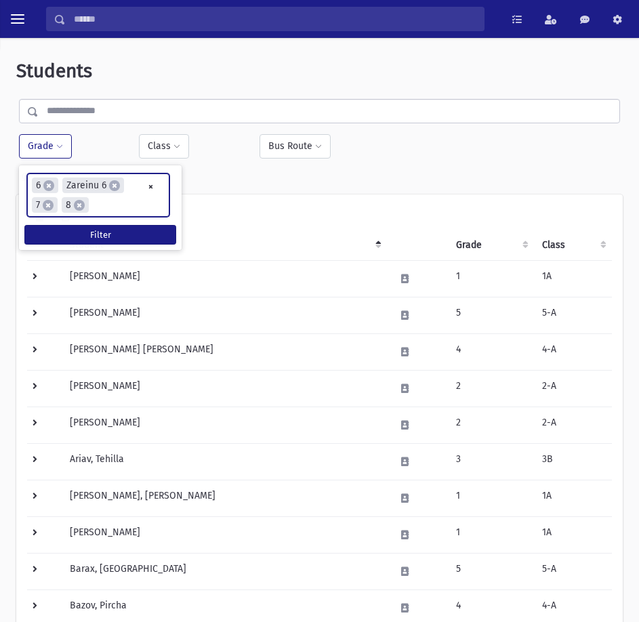
click at [122, 202] on ul "× × 6 × Zareinu 6 × 7 × 8" at bounding box center [98, 195] width 141 height 42
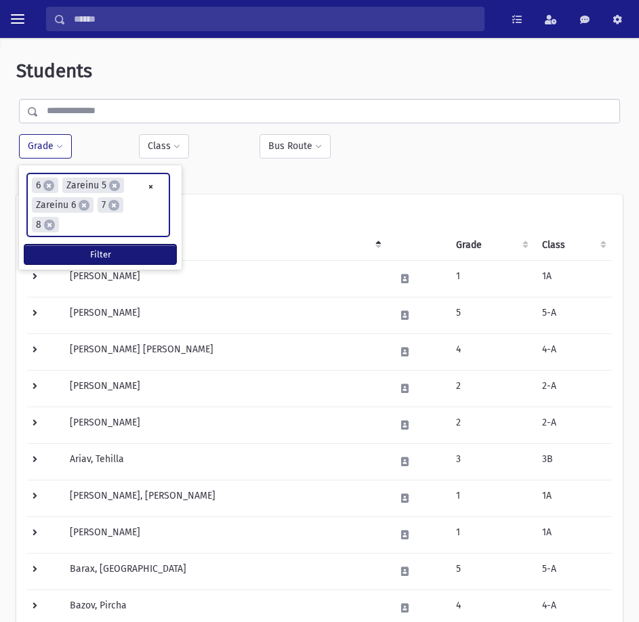
click at [98, 251] on button "Filter" at bounding box center [100, 255] width 152 height 20
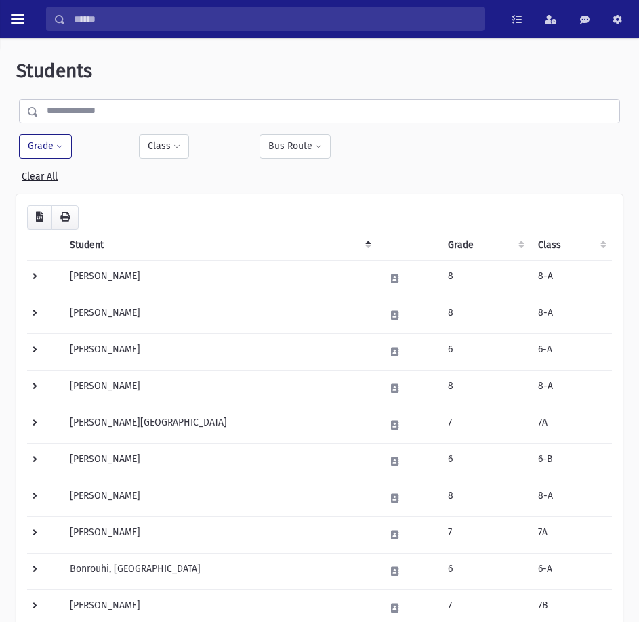
click at [33, 146] on button "Grade" at bounding box center [45, 146] width 53 height 24
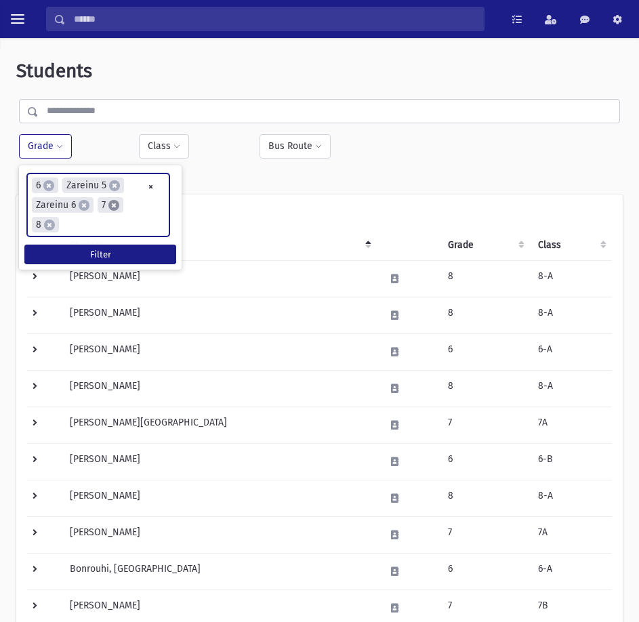
click at [112, 206] on span "×" at bounding box center [113, 205] width 11 height 11
select select
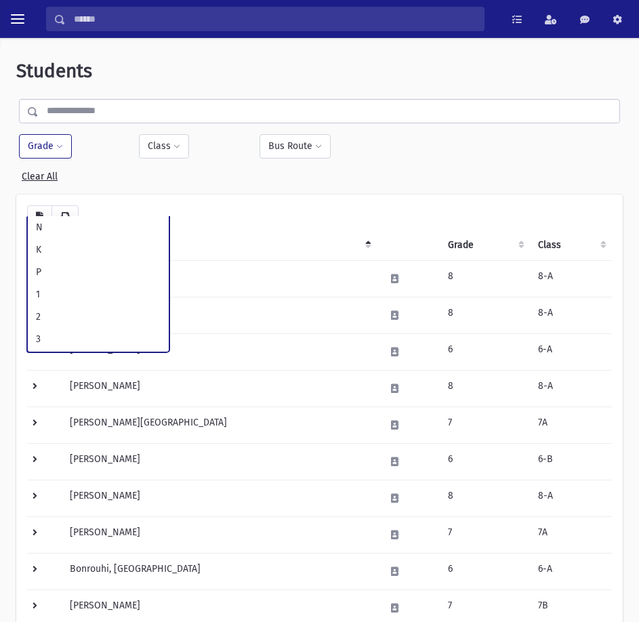
scroll to position [134, 0]
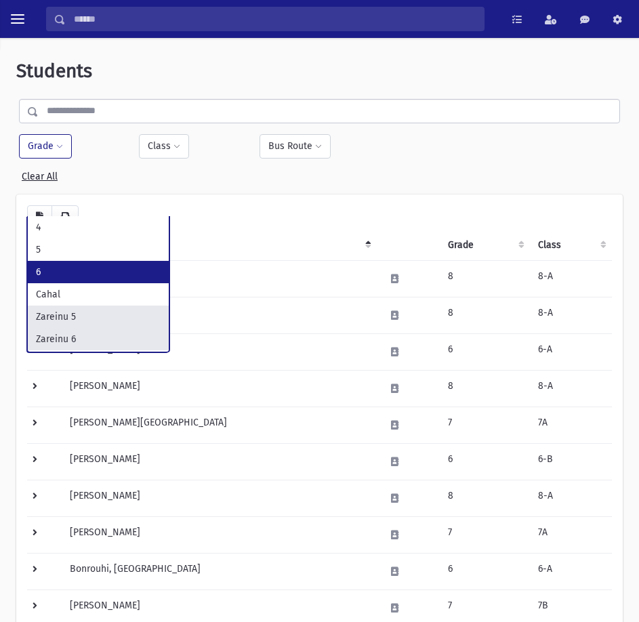
click at [74, 159] on div "Filter By Grade * * * * * * * * * ***** ********* ********* * * * ** ** ** Filt…" at bounding box center [319, 158] width 601 height 49
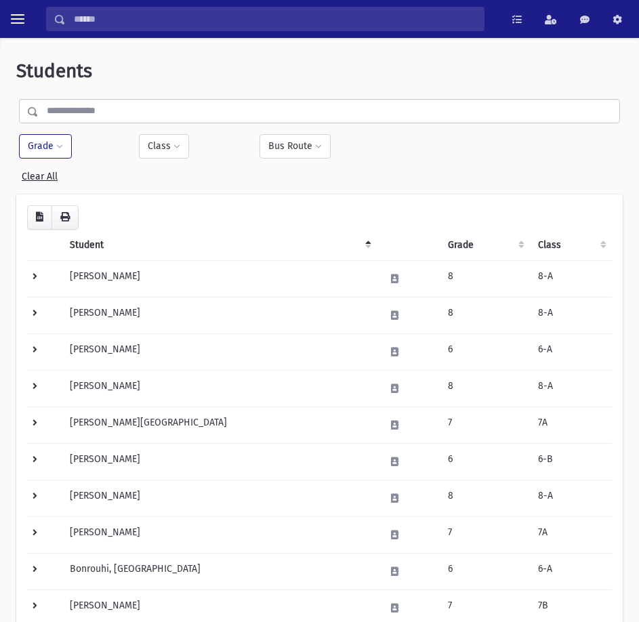
click at [53, 150] on button "Grade" at bounding box center [45, 146] width 53 height 24
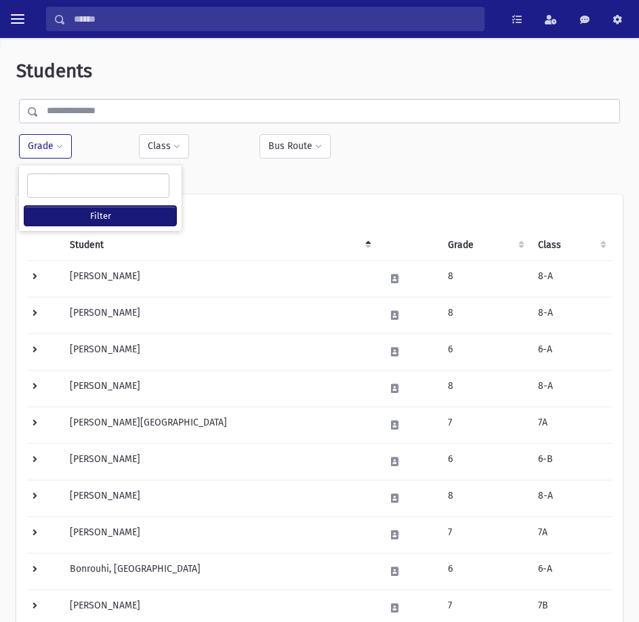
click at [93, 223] on button "Filter" at bounding box center [100, 216] width 152 height 20
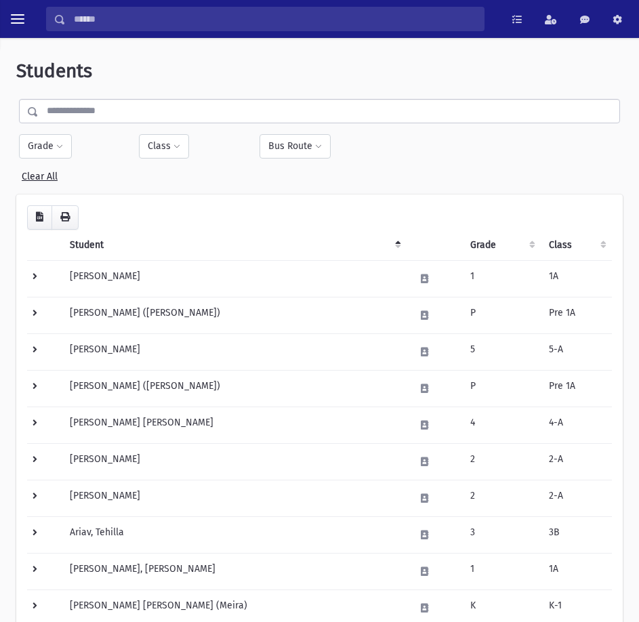
click at [66, 107] on input "text" at bounding box center [329, 111] width 581 height 24
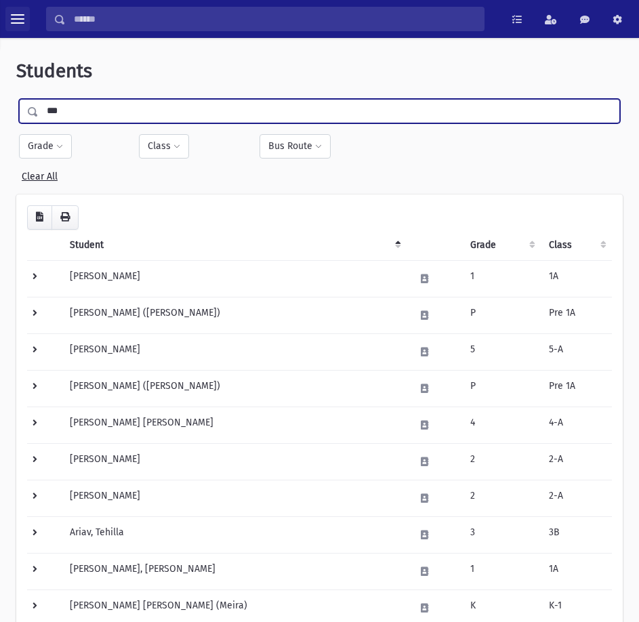
type input "***"
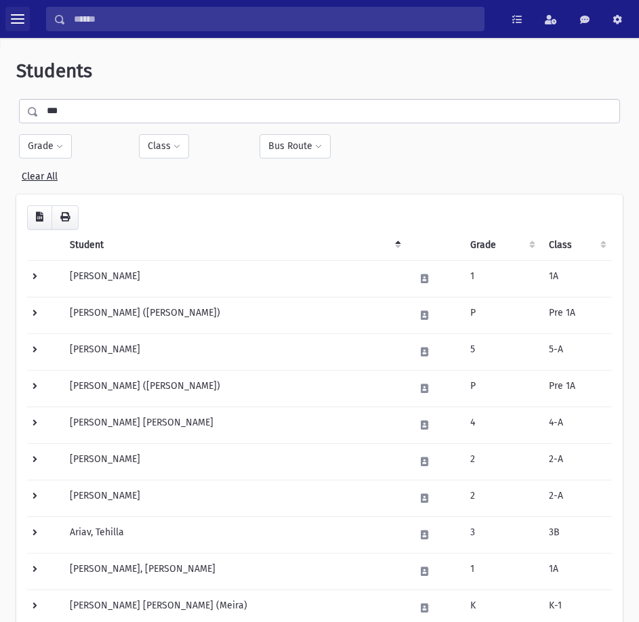
click at [10, 20] on button "toggle menu" at bounding box center [17, 19] width 24 height 24
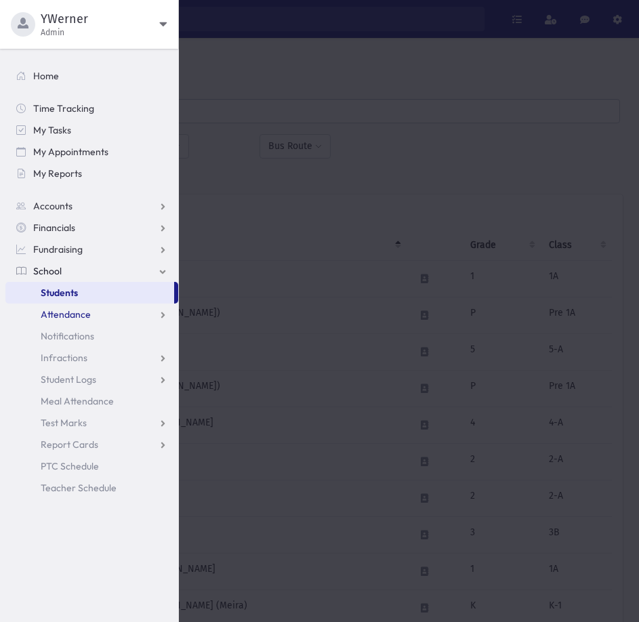
click at [73, 312] on span "Attendance" at bounding box center [66, 314] width 50 height 12
click at [72, 382] on span "Monitoring" at bounding box center [74, 379] width 47 height 12
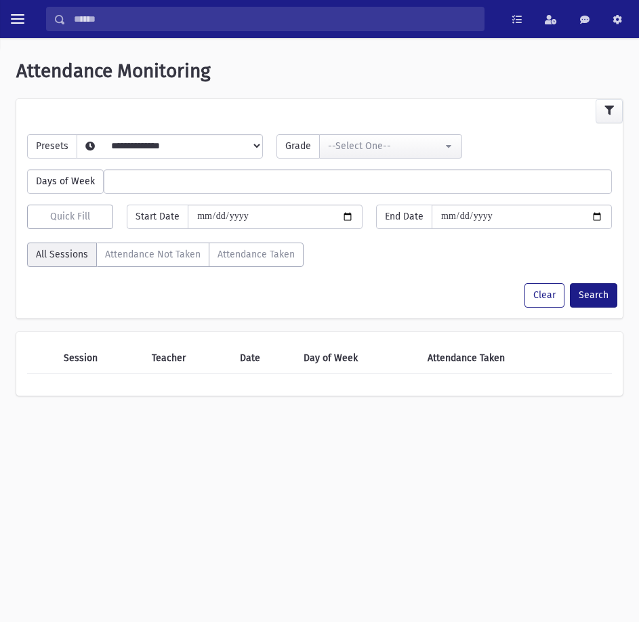
select select
click at [156, 152] on select "**********" at bounding box center [158, 163] width 163 height 23
select select "*********"
click at [99, 152] on select "**********" at bounding box center [158, 163] width 163 height 23
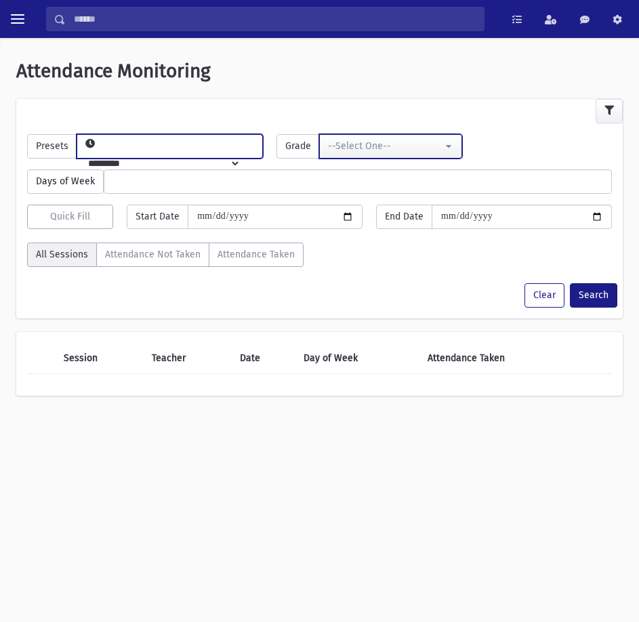
click at [369, 148] on div "--Select One--" at bounding box center [385, 146] width 114 height 14
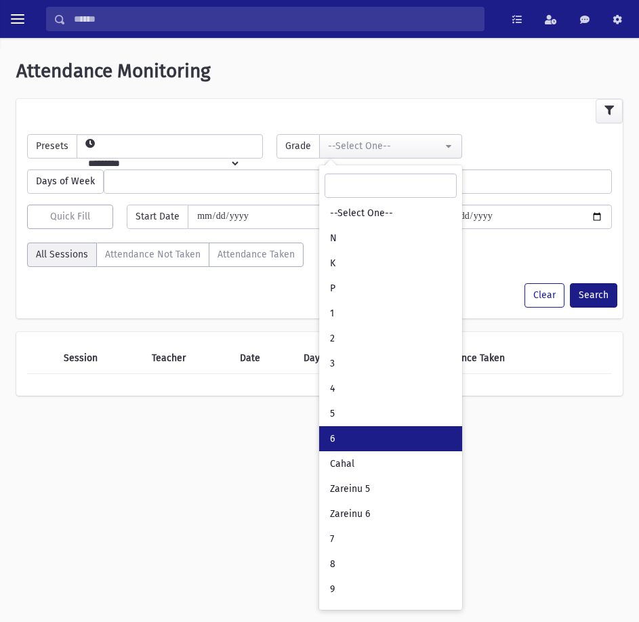
click at [361, 428] on link "6" at bounding box center [390, 438] width 143 height 25
select select "**"
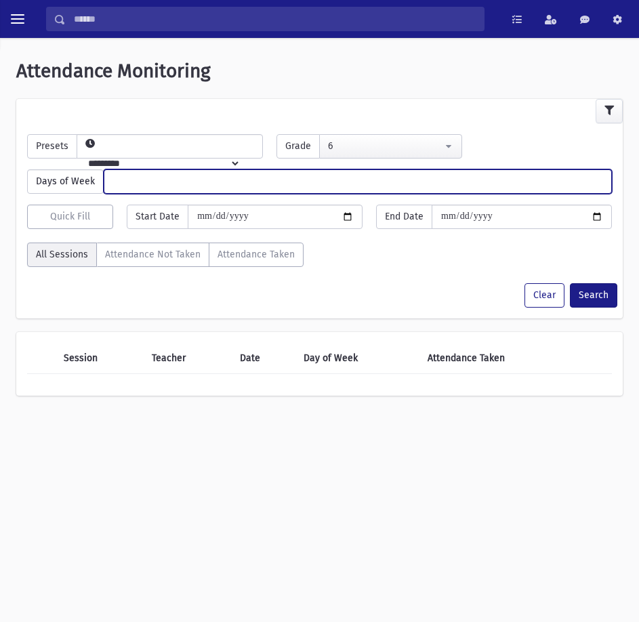
click at [163, 186] on ul at bounding box center [357, 180] width 507 height 20
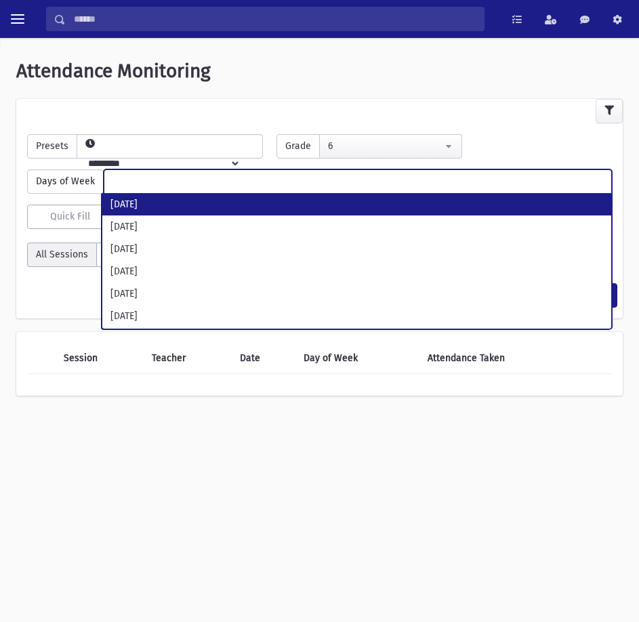
click at [163, 186] on ul at bounding box center [357, 180] width 507 height 20
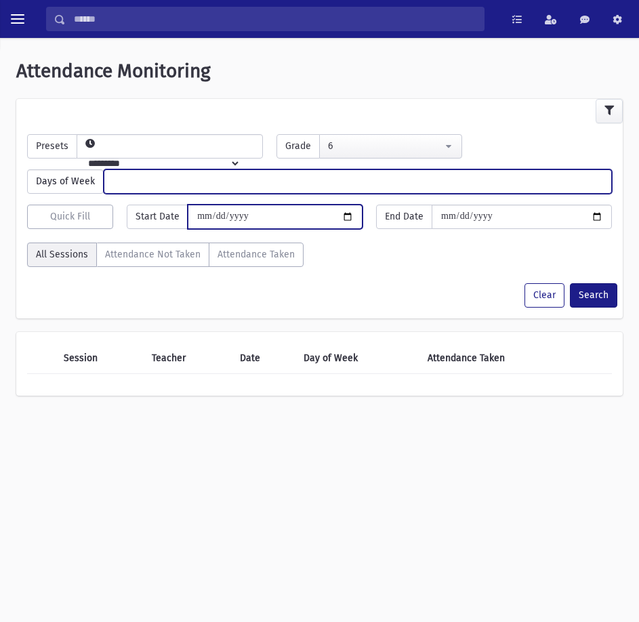
click at [232, 221] on input "date" at bounding box center [275, 217] width 175 height 24
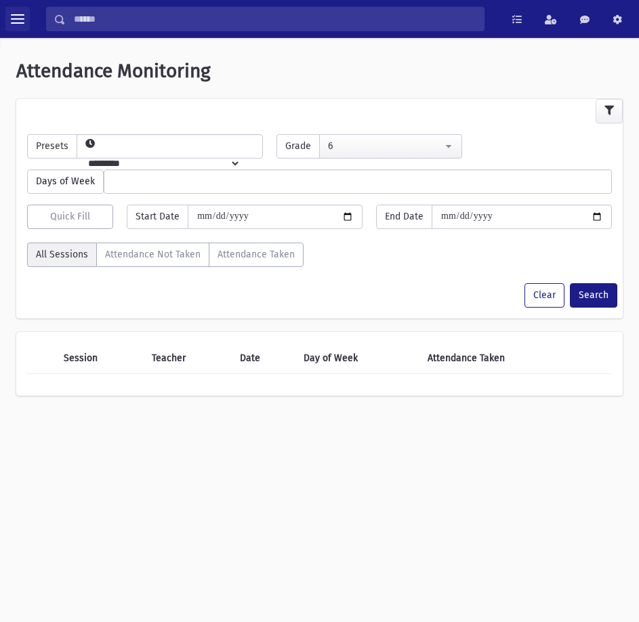
click at [20, 27] on button "toggle menu" at bounding box center [17, 19] width 24 height 24
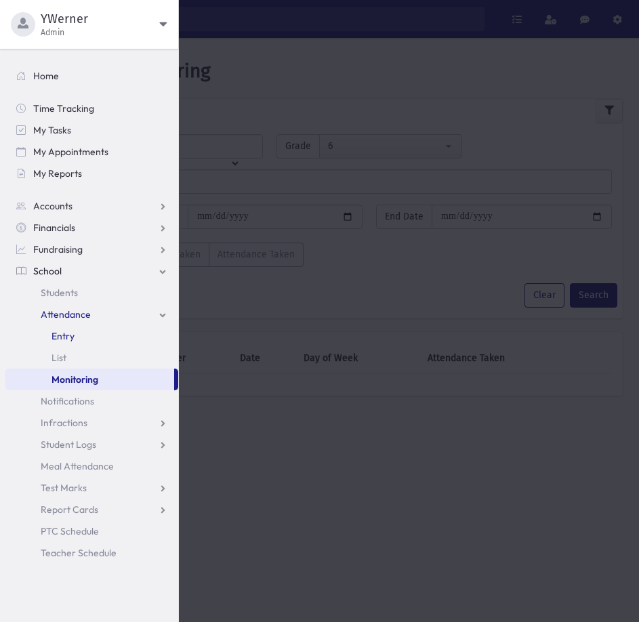
click at [66, 333] on span "Entry" at bounding box center [62, 336] width 23 height 12
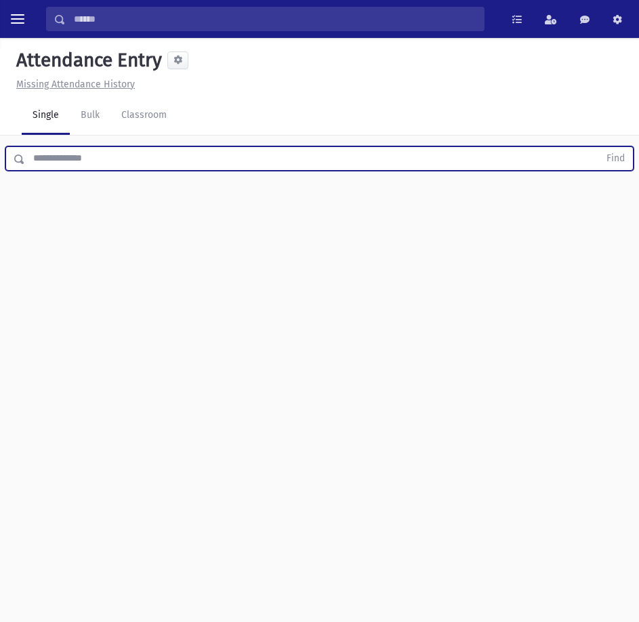
click at [124, 153] on input "text" at bounding box center [312, 158] width 574 height 24
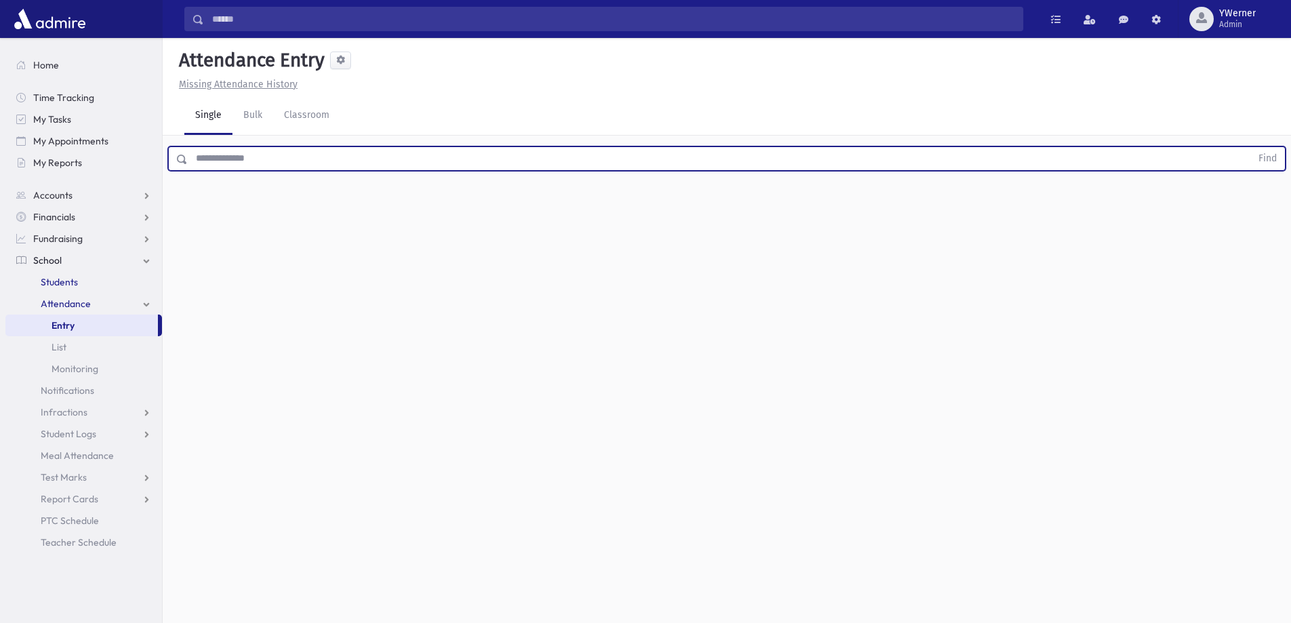
click at [70, 279] on span "Students" at bounding box center [59, 282] width 37 height 12
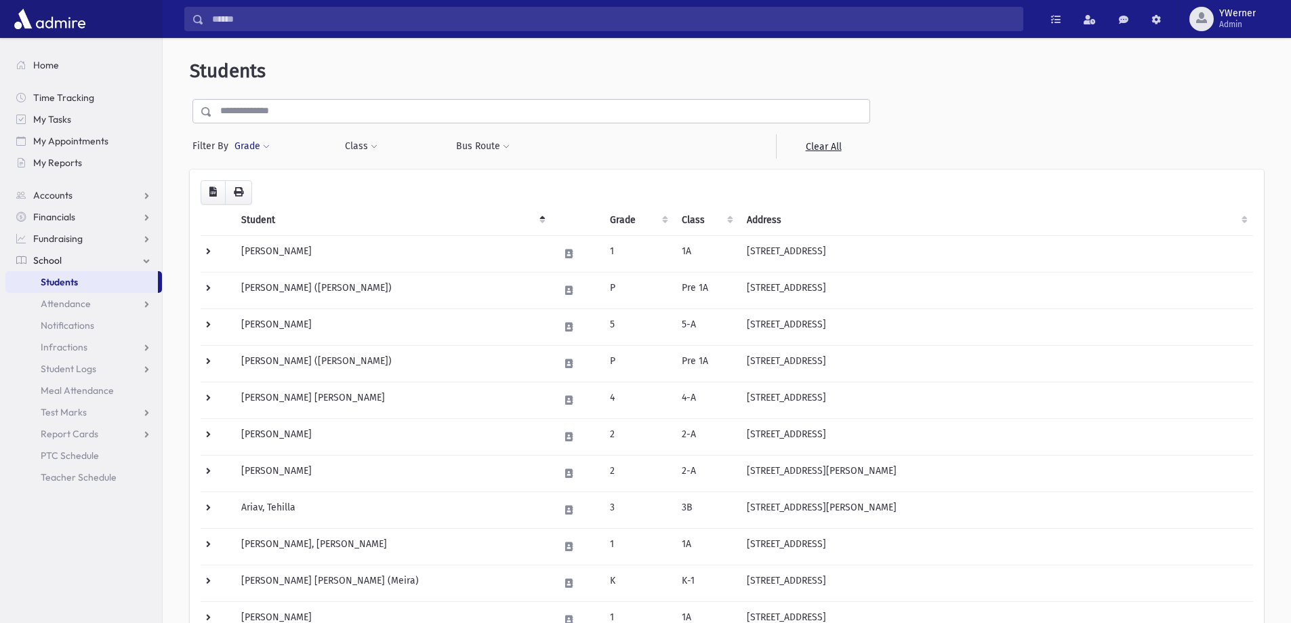
click at [256, 142] on button "Grade" at bounding box center [252, 146] width 37 height 24
click at [89, 303] on span "Attendance" at bounding box center [66, 303] width 50 height 12
click at [66, 324] on span "Entry" at bounding box center [62, 325] width 23 height 12
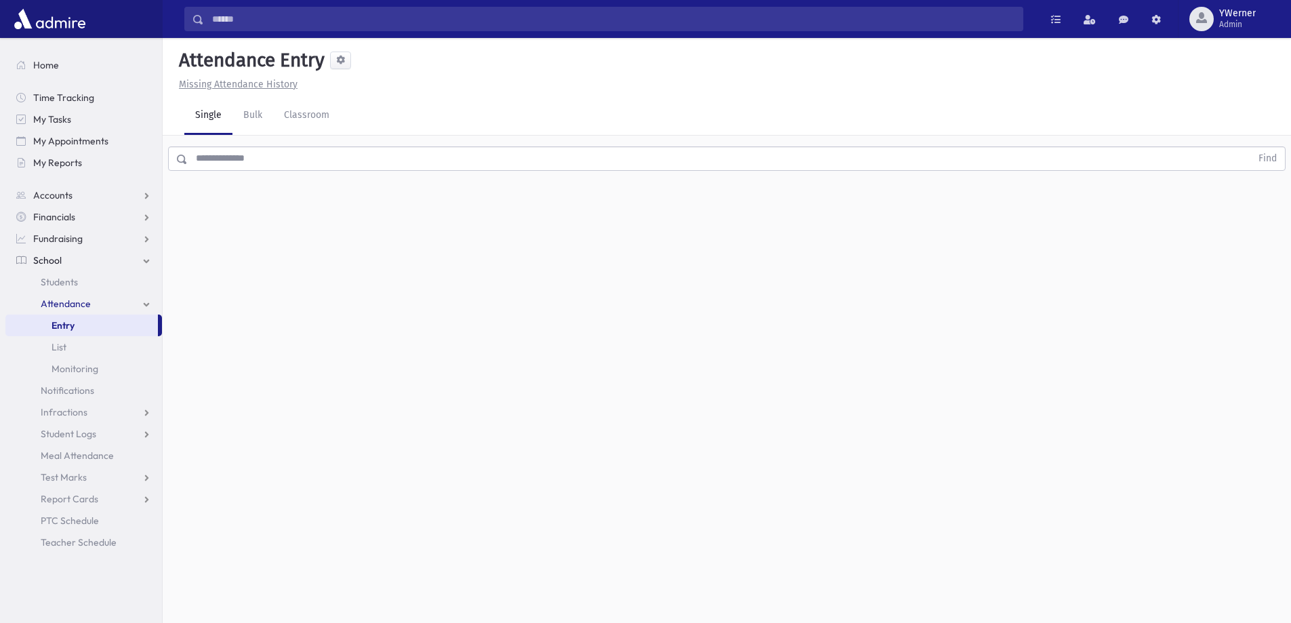
click at [570, 174] on div "Find" at bounding box center [727, 155] width 1128 height 41
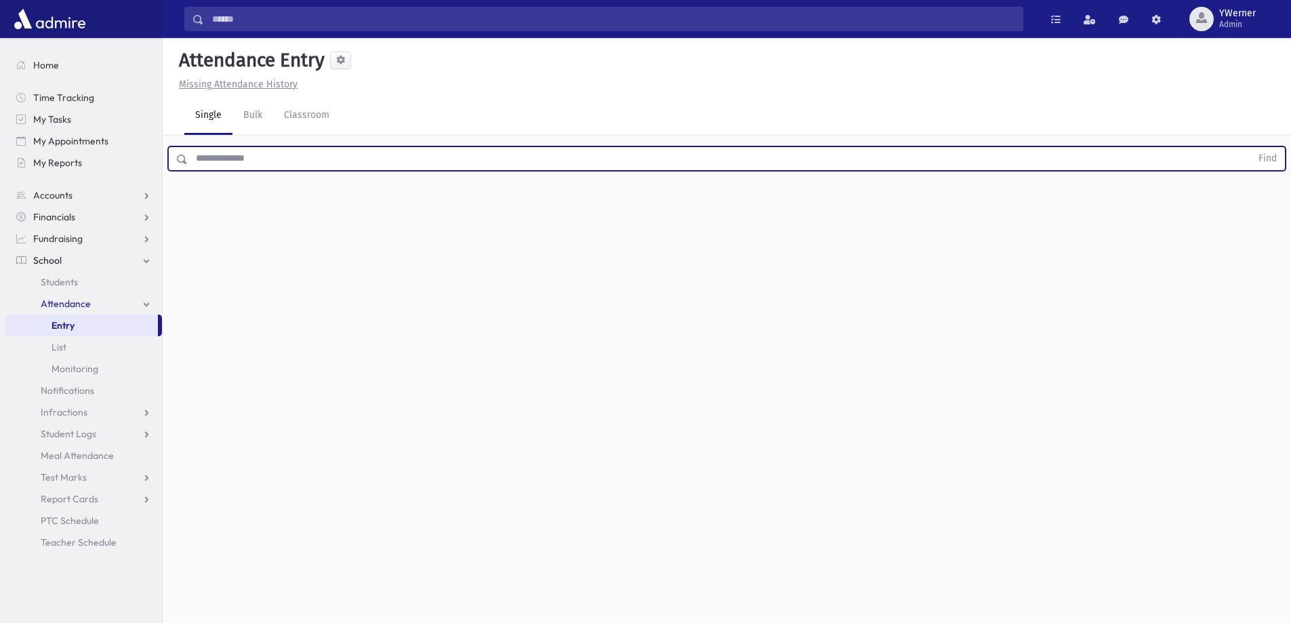
click at [546, 163] on input "text" at bounding box center [719, 158] width 1063 height 24
type input "****"
click at [1250, 147] on button "Find" at bounding box center [1267, 158] width 35 height 23
click at [1251, 184] on div "Erps, Sarala Erps, Sarala Grade 6 Grade 6 Present P Absent A Late L Cut C" at bounding box center [727, 203] width 1094 height 42
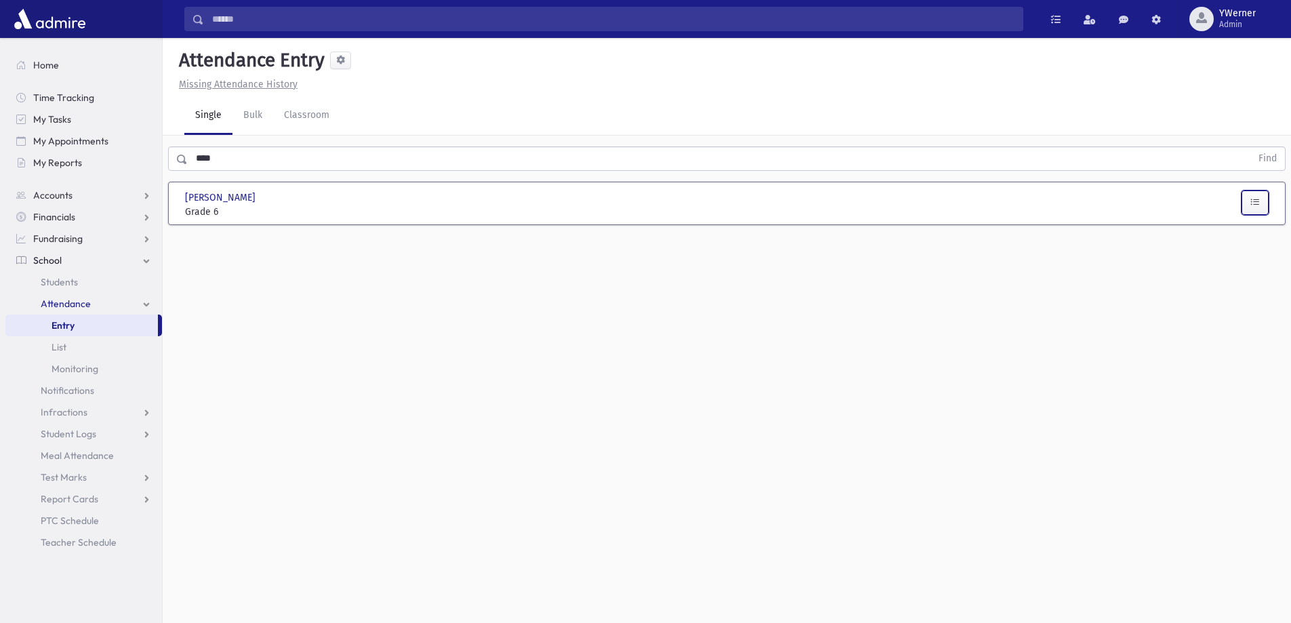
click at [1257, 203] on icon "button" at bounding box center [1254, 202] width 9 height 12
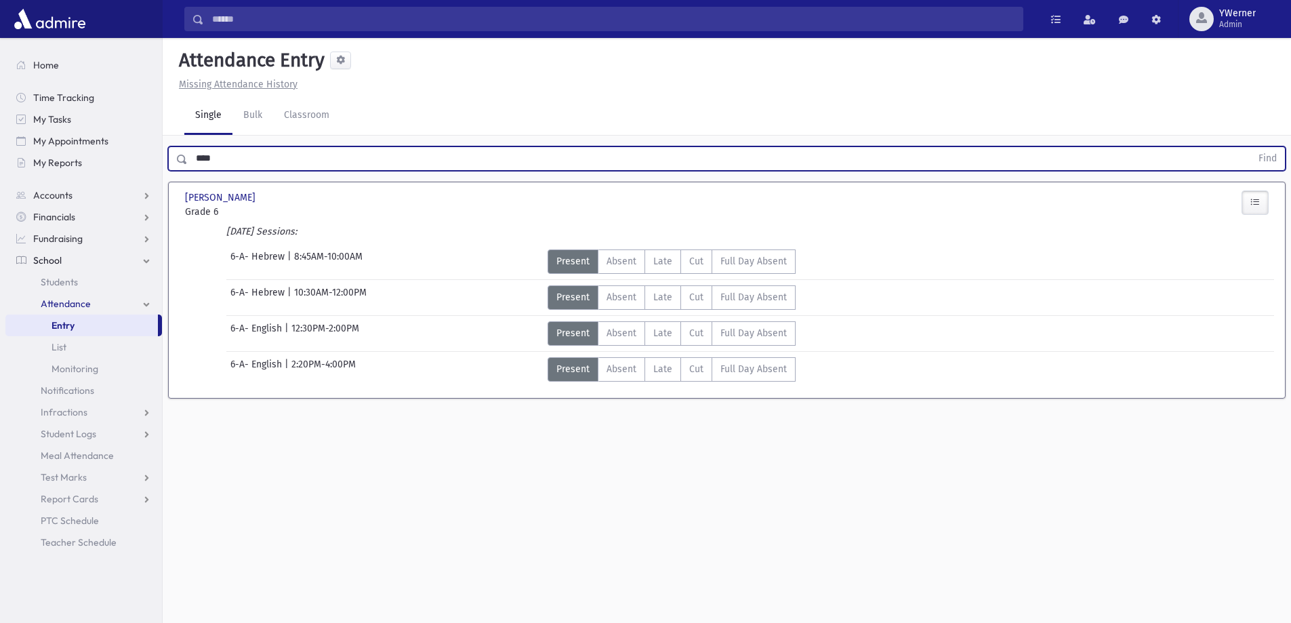
drag, startPoint x: 299, startPoint y: 154, endPoint x: 183, endPoint y: 153, distance: 115.9
click at [183, 153] on div "**** Find" at bounding box center [726, 158] width 1117 height 24
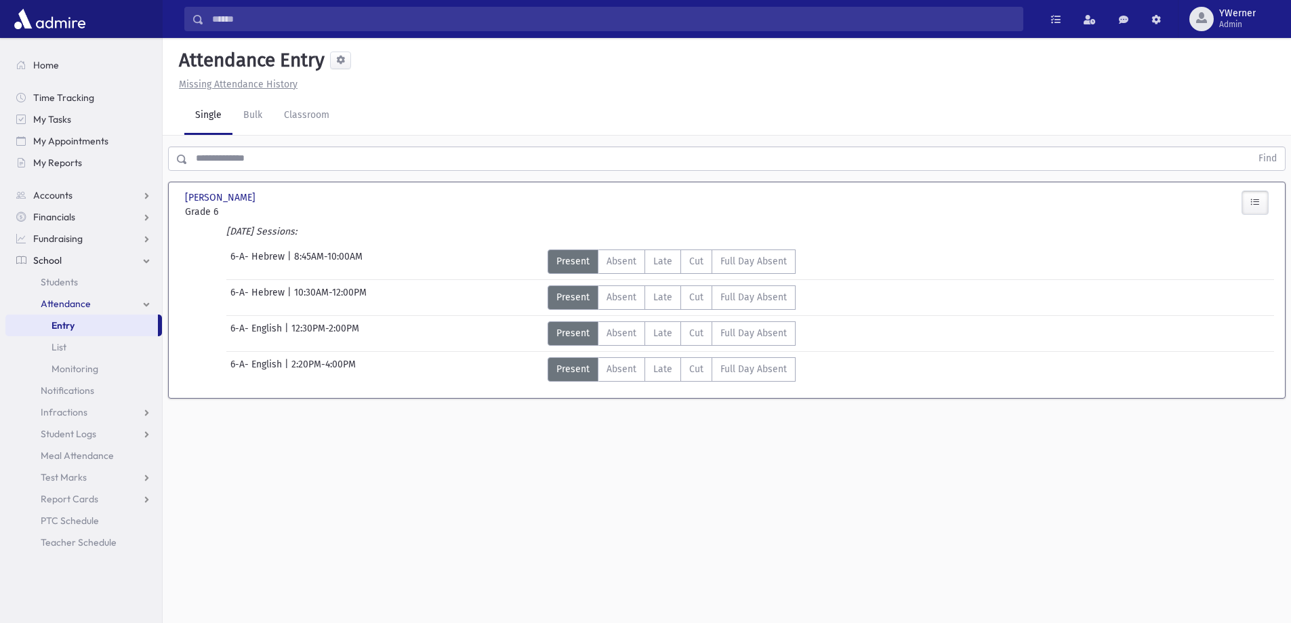
click at [72, 331] on link "Entry" at bounding box center [81, 325] width 152 height 22
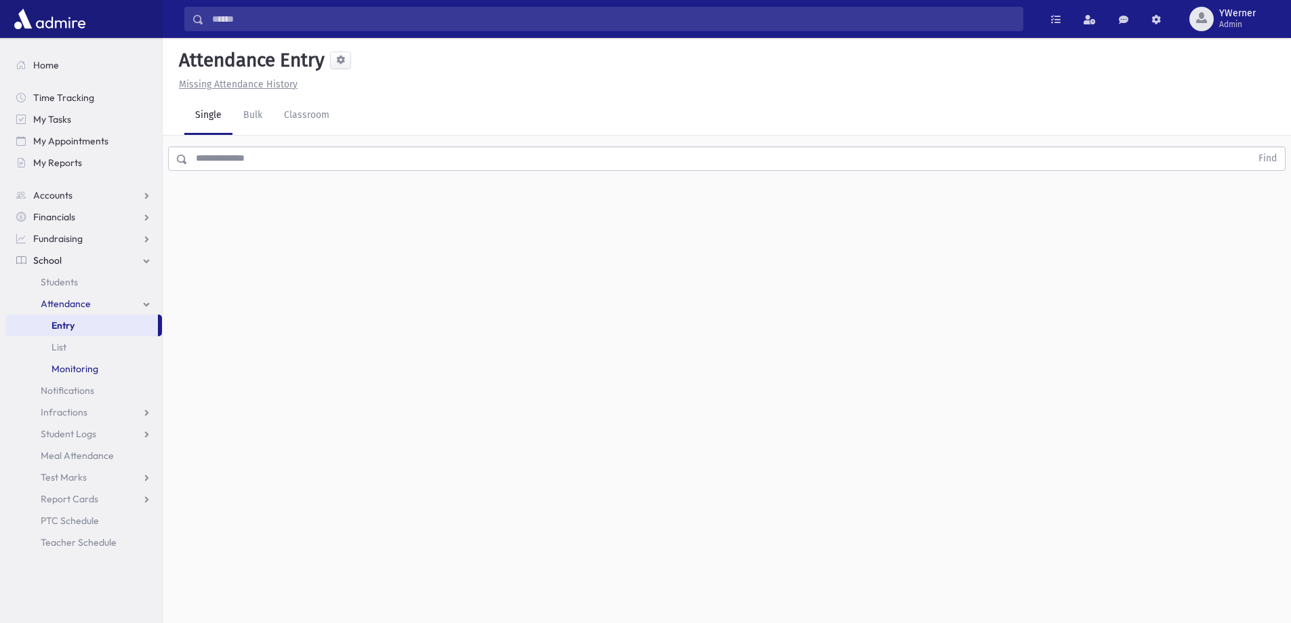
click at [75, 373] on span "Monitoring" at bounding box center [74, 368] width 47 height 12
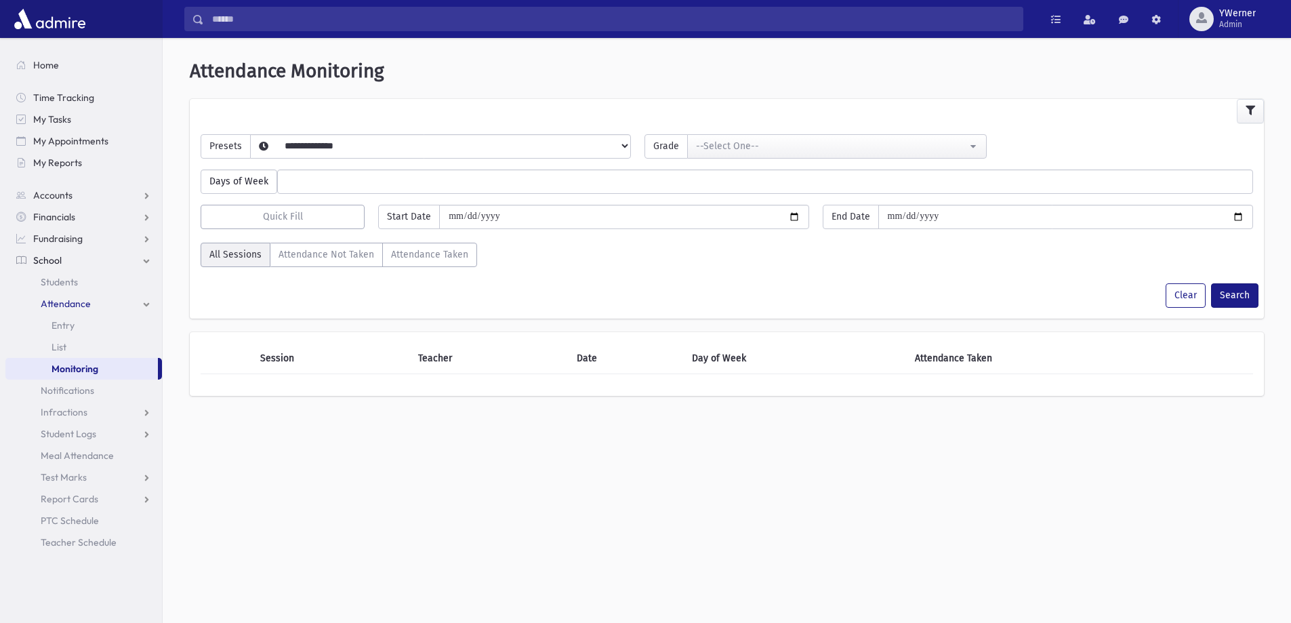
select select
click at [448, 260] on label "Attendance Taken" at bounding box center [429, 255] width 95 height 24
click at [362, 152] on select "**********" at bounding box center [430, 163] width 358 height 23
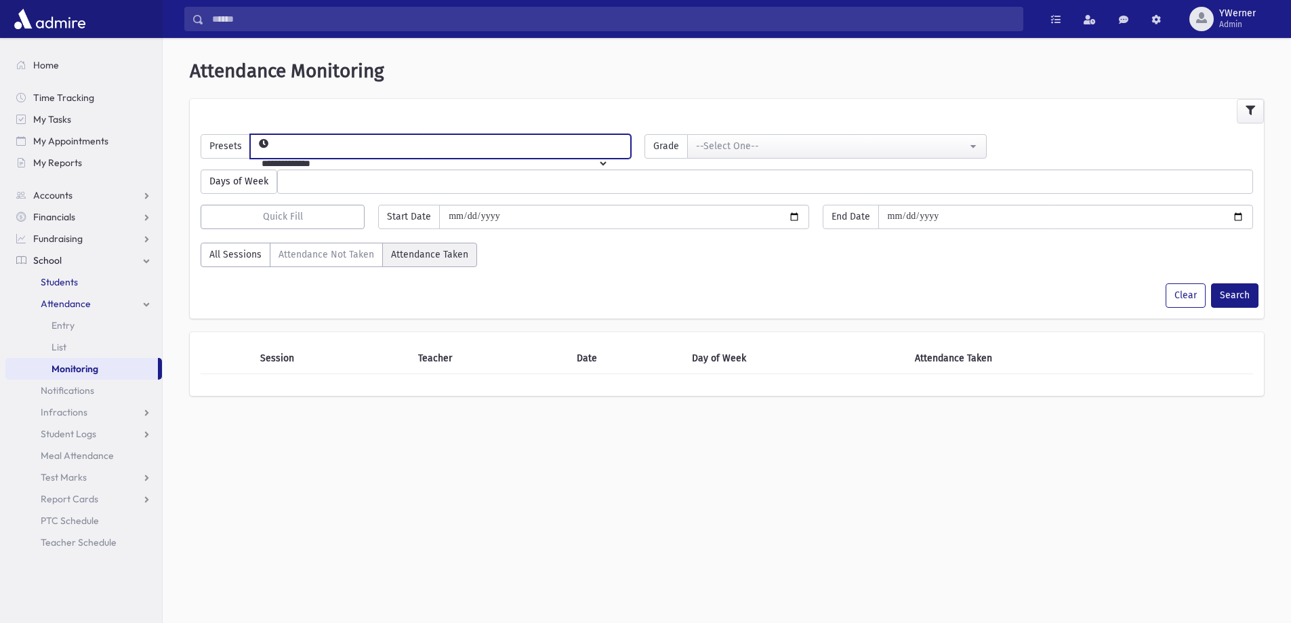
click at [56, 284] on span "Students" at bounding box center [59, 282] width 37 height 12
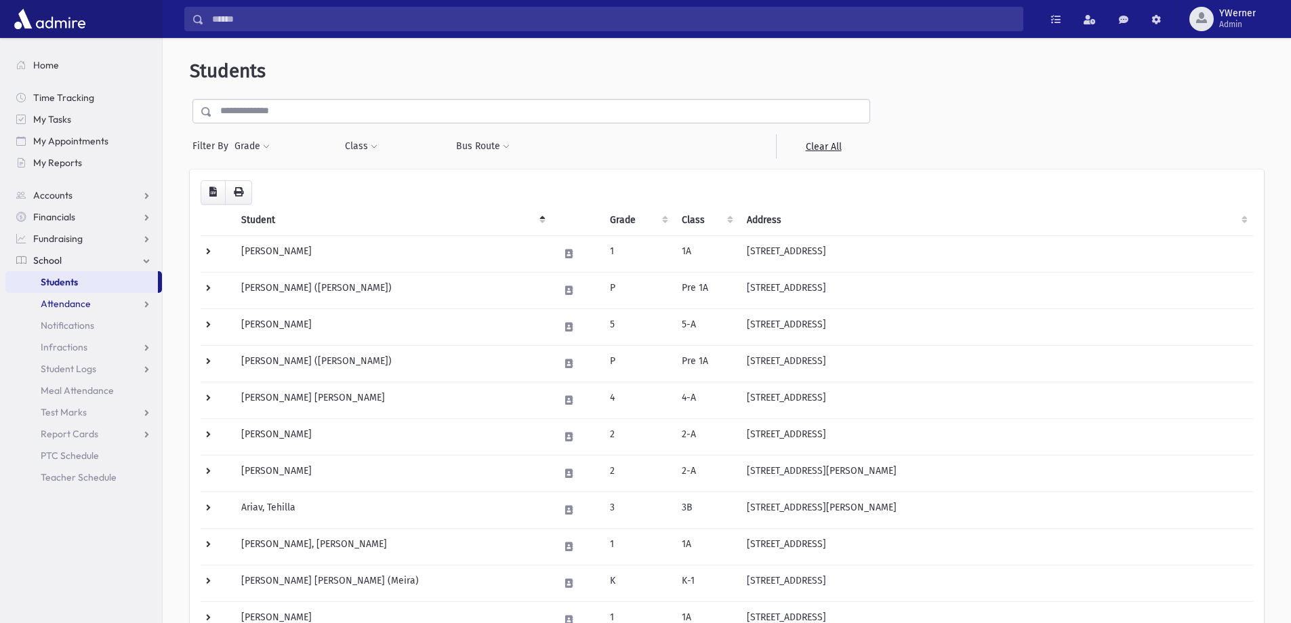
click at [61, 305] on span "Attendance" at bounding box center [66, 303] width 50 height 12
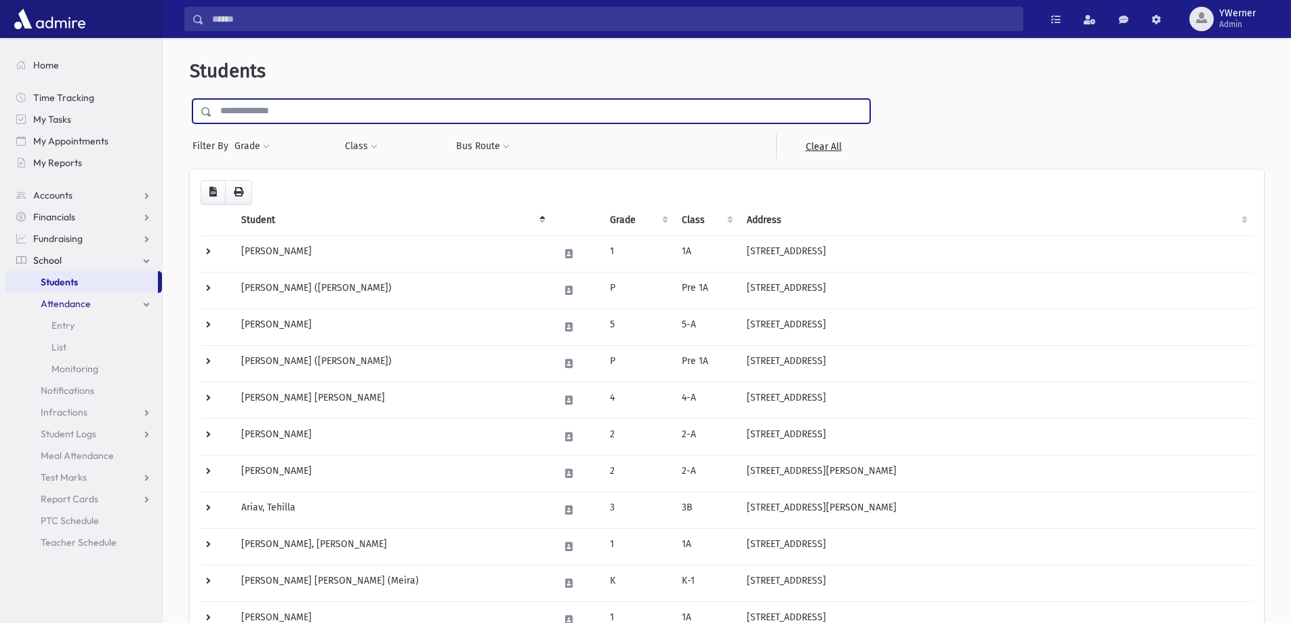
click at [264, 111] on input "text" at bounding box center [540, 111] width 657 height 24
type input "****"
click at [190, 99] on input "submit" at bounding box center [209, 108] width 38 height 18
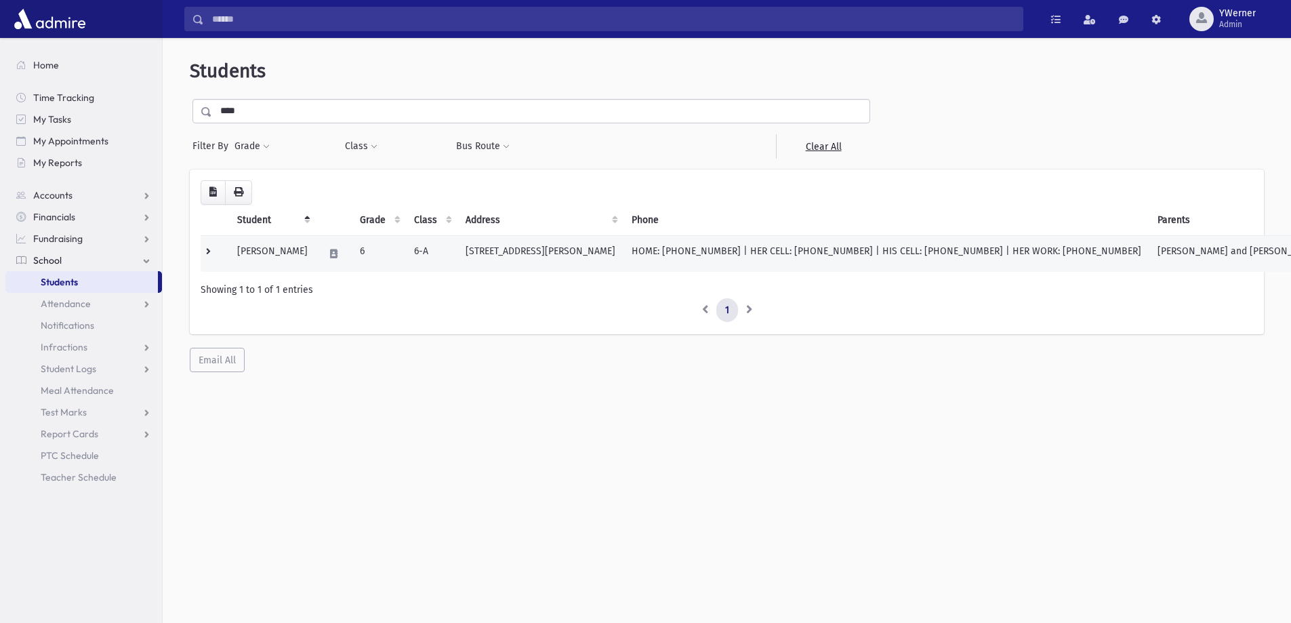
click at [274, 258] on td "[PERSON_NAME]" at bounding box center [272, 253] width 87 height 37
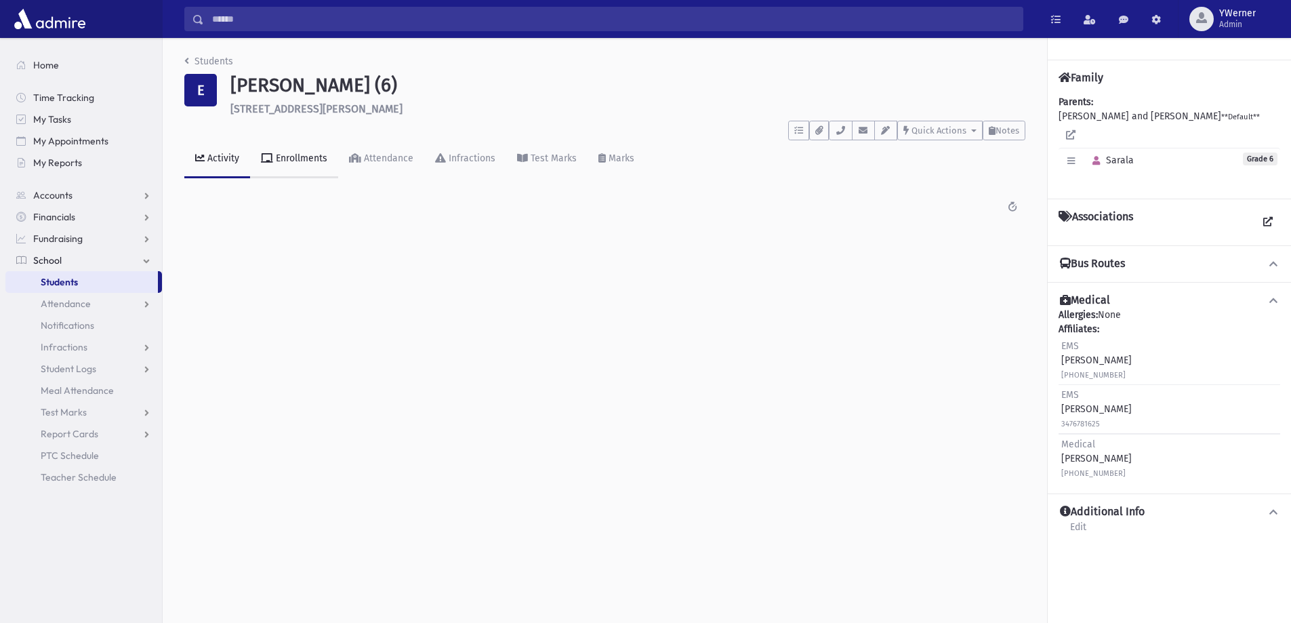
click at [302, 165] on link "Enrollments" at bounding box center [294, 159] width 88 height 38
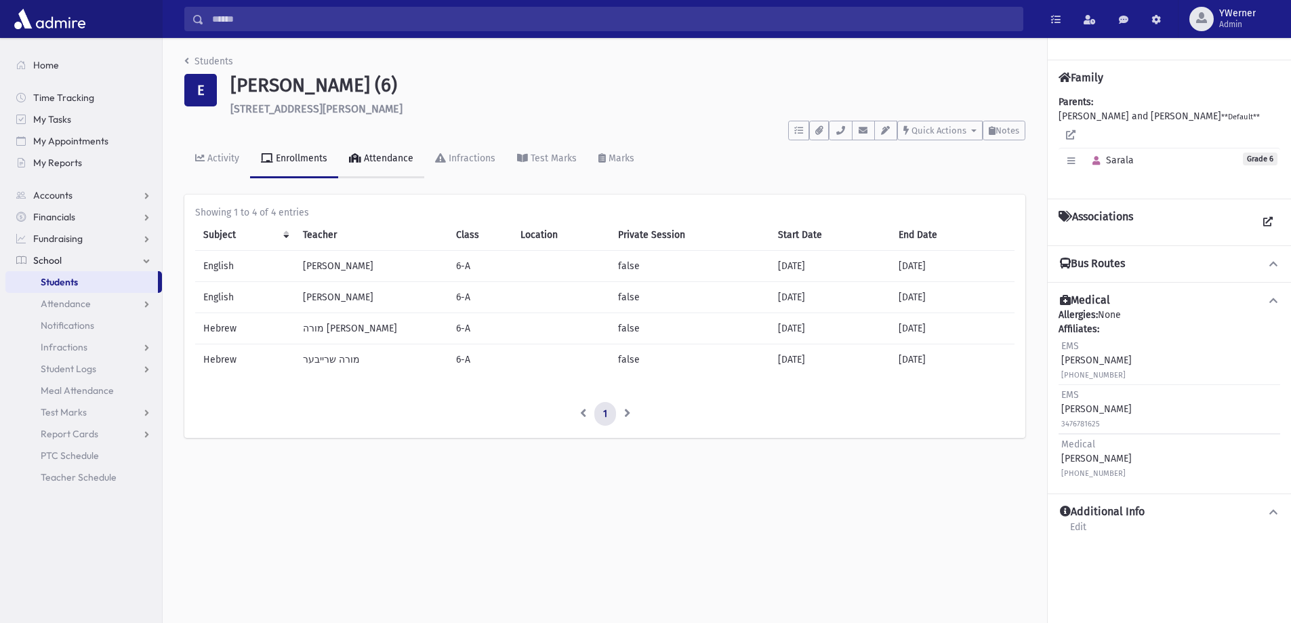
click at [375, 161] on div "Attendance" at bounding box center [387, 158] width 52 height 12
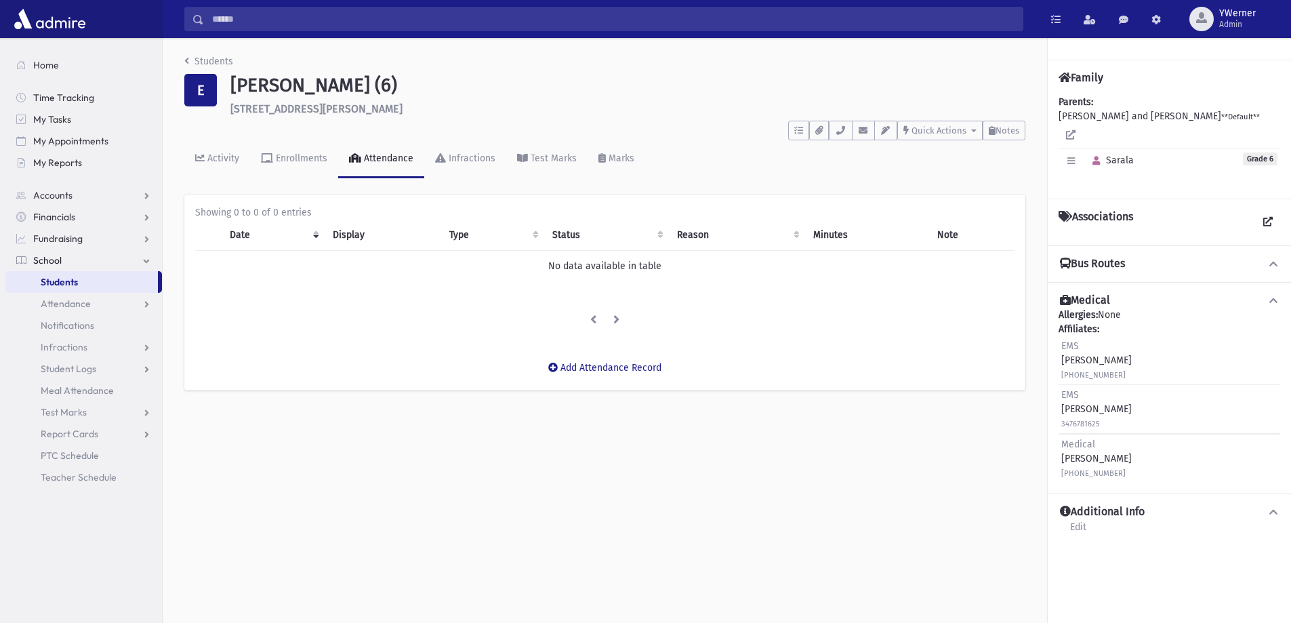
click at [594, 320] on li at bounding box center [593, 320] width 24 height 24
click at [793, 234] on th "Reason" at bounding box center [737, 234] width 136 height 31
click at [661, 234] on th "Status" at bounding box center [606, 234] width 124 height 31
click at [564, 233] on th "Status" at bounding box center [606, 234] width 124 height 31
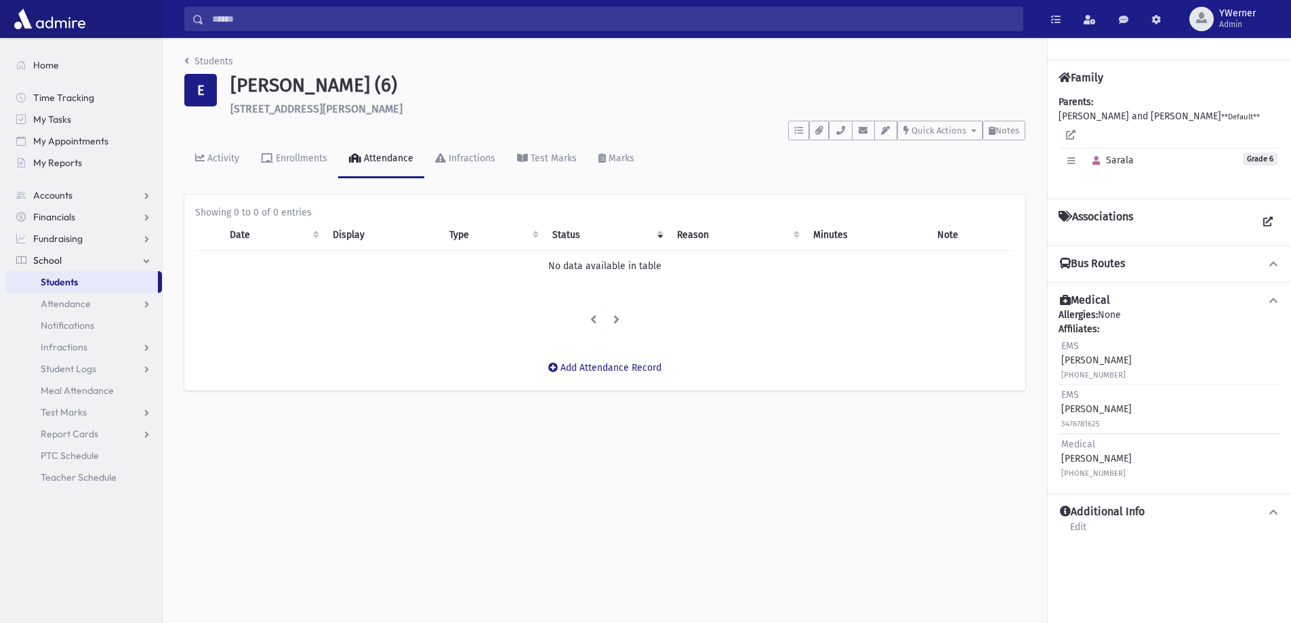
drag, startPoint x: 486, startPoint y: 233, endPoint x: 467, endPoint y: 234, distance: 19.0
click at [486, 234] on th "Type" at bounding box center [493, 234] width 104 height 31
click at [453, 234] on th "Type" at bounding box center [493, 234] width 104 height 31
click at [354, 231] on th "Display" at bounding box center [382, 234] width 117 height 31
click at [311, 243] on th "Date" at bounding box center [273, 234] width 102 height 31
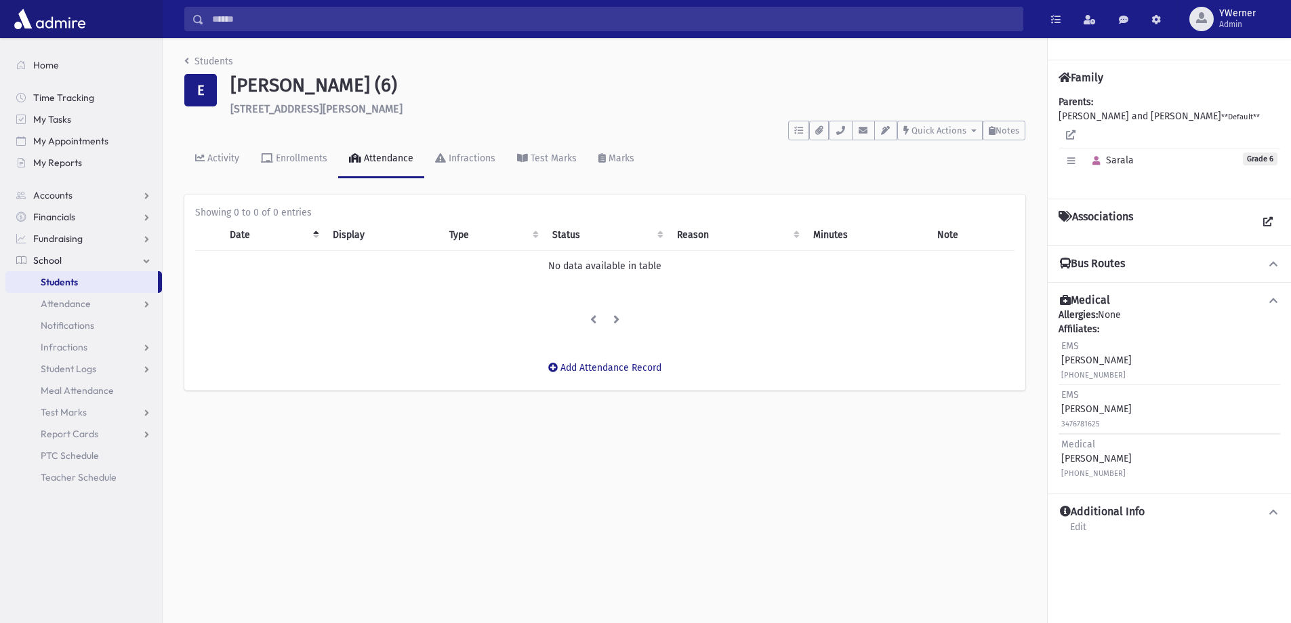
drag, startPoint x: 251, startPoint y: 231, endPoint x: 228, endPoint y: 236, distance: 23.5
click at [232, 236] on th "Date" at bounding box center [273, 234] width 102 height 31
click at [219, 60] on link "Students" at bounding box center [208, 62] width 49 height 12
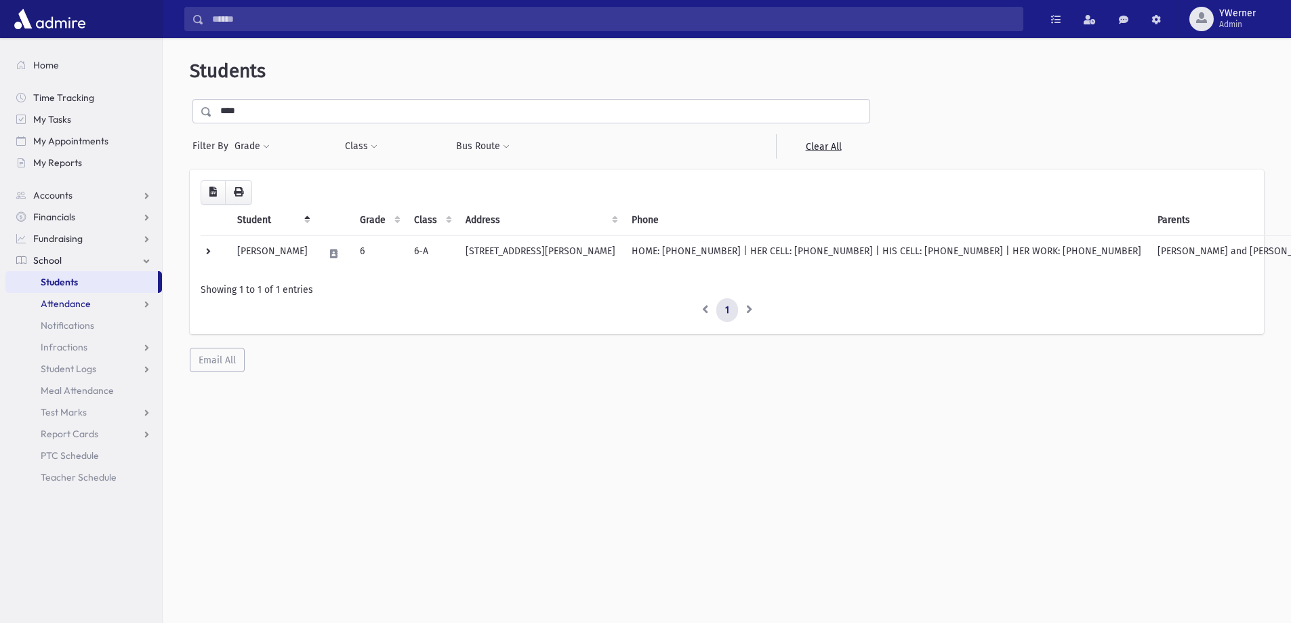
click at [75, 300] on span "Attendance" at bounding box center [66, 303] width 50 height 12
click at [66, 330] on span "Entry" at bounding box center [62, 325] width 23 height 12
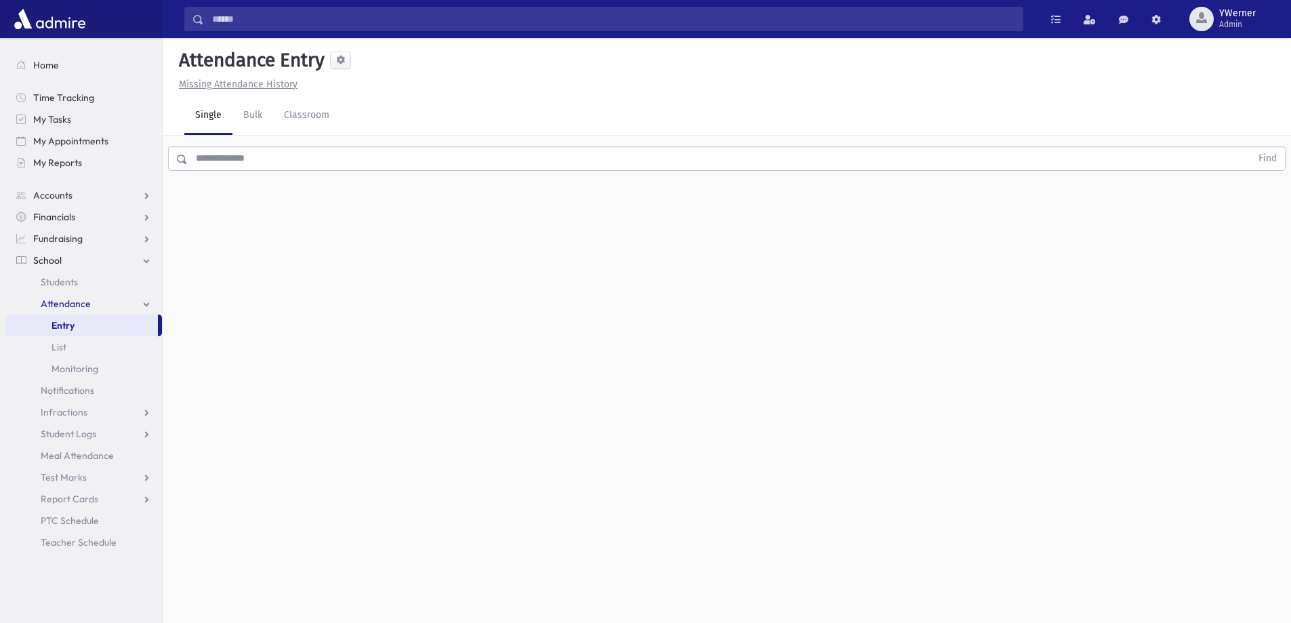
click at [261, 163] on input "text" at bounding box center [719, 158] width 1063 height 24
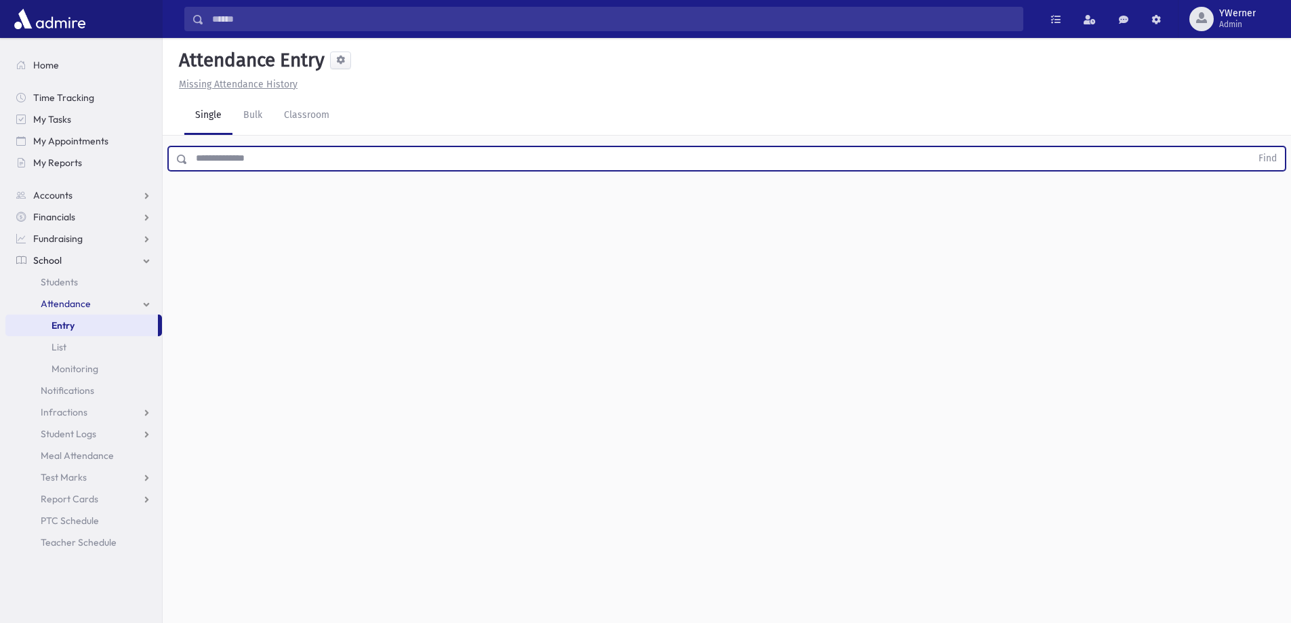
click at [216, 126] on link "Single" at bounding box center [208, 116] width 48 height 38
click at [224, 161] on input "text" at bounding box center [719, 158] width 1063 height 24
